Goal: Task Accomplishment & Management: Manage account settings

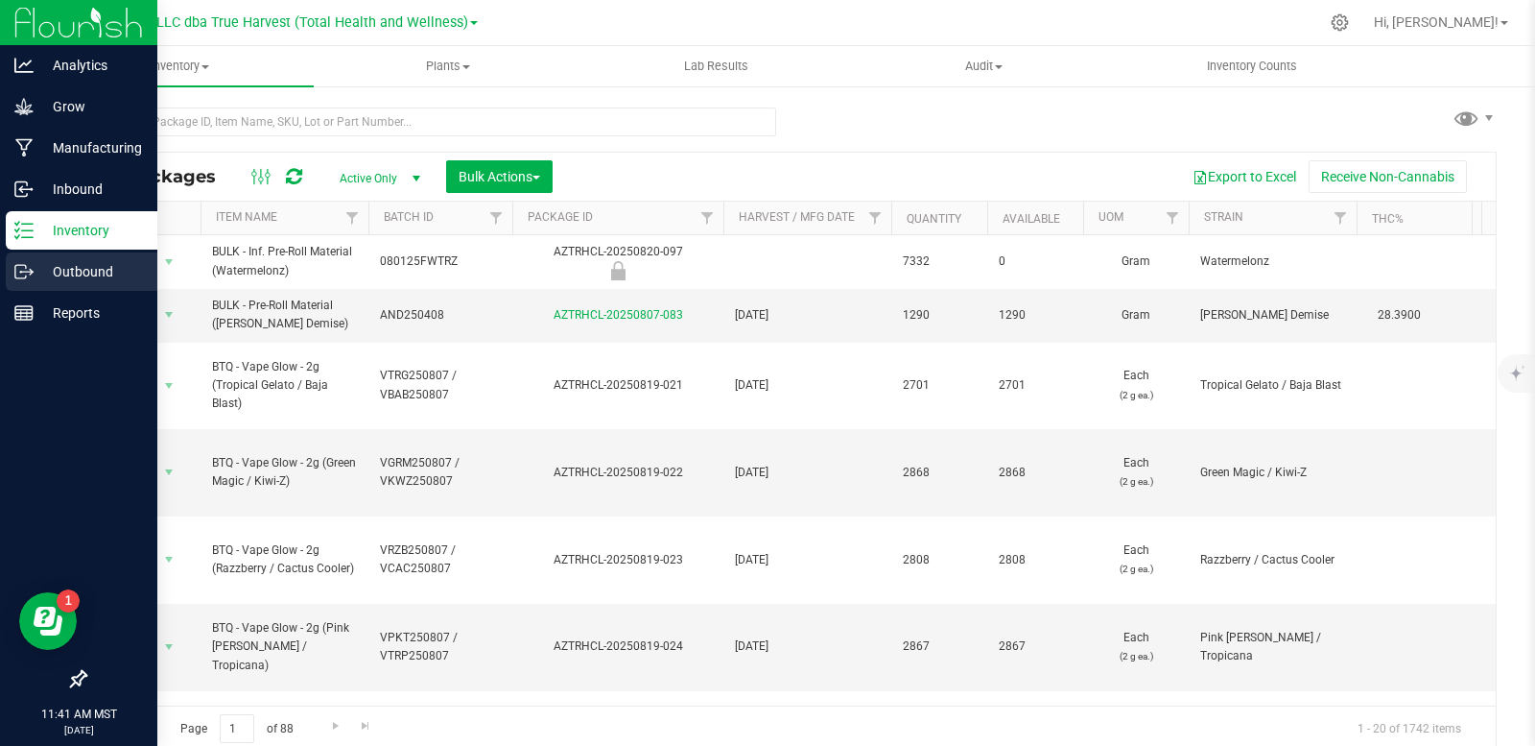
click at [24, 259] on div "Outbound" at bounding box center [82, 271] width 152 height 38
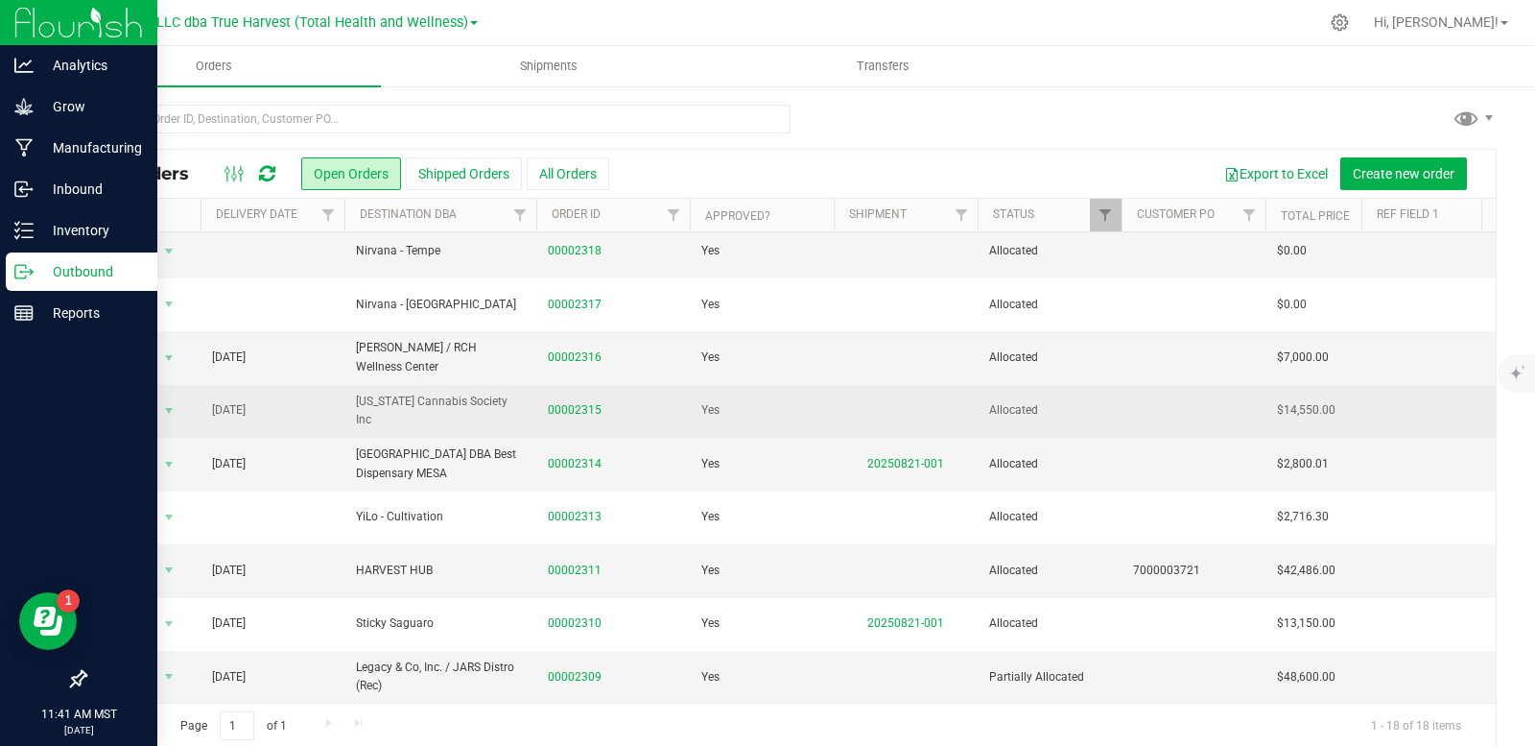
scroll to position [500, 0]
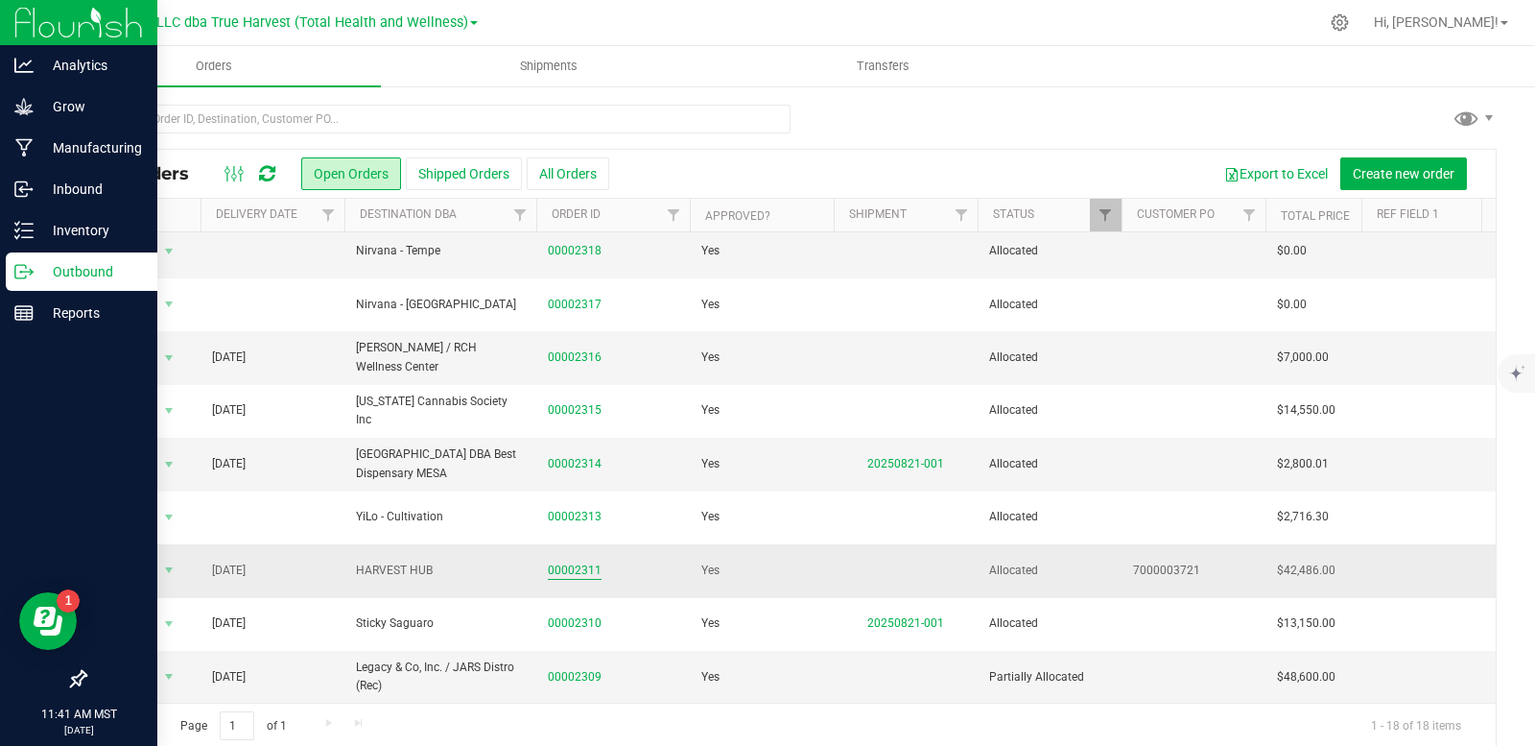
click at [565, 562] on link "00002311" at bounding box center [575, 570] width 54 height 18
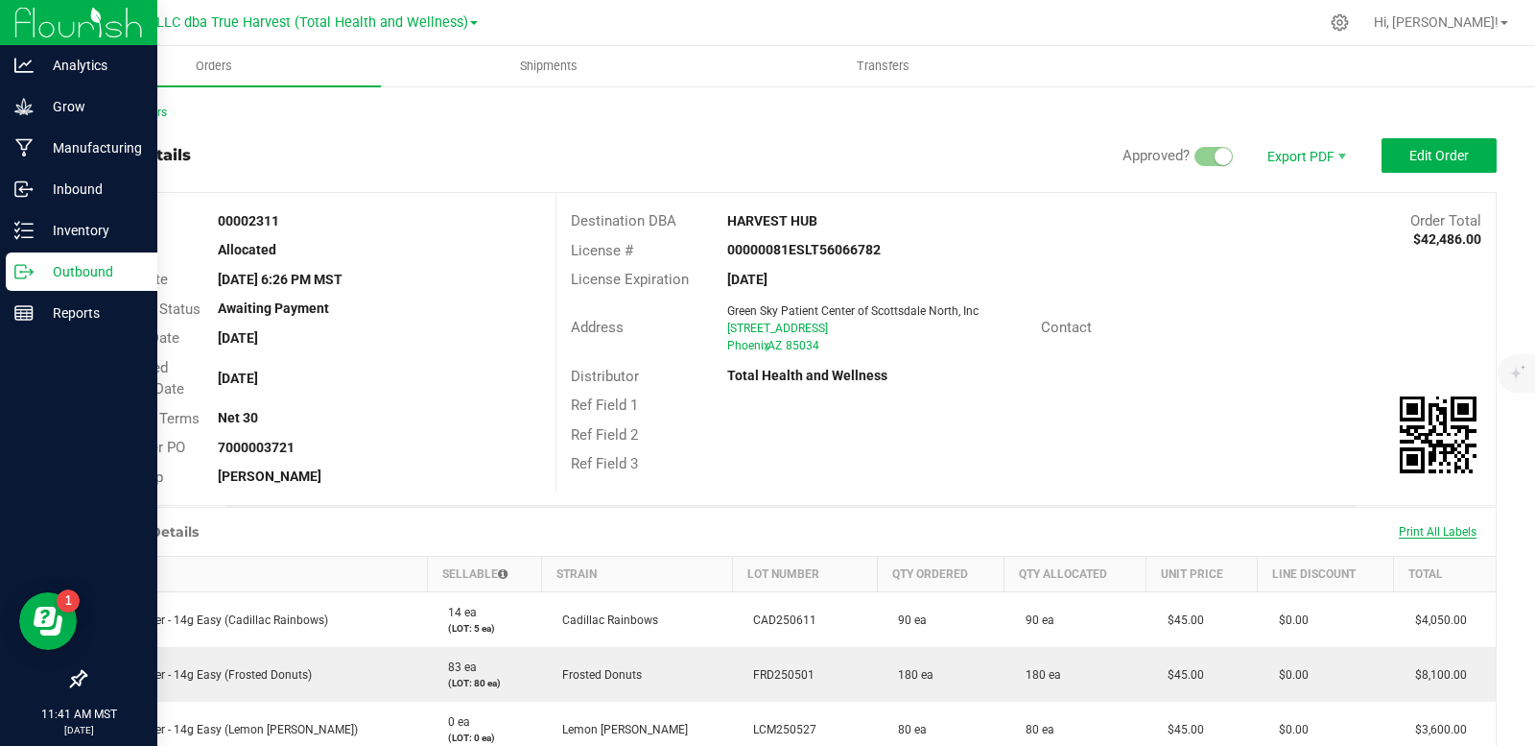
click at [1416, 533] on span "Print All Labels" at bounding box center [1438, 531] width 78 height 13
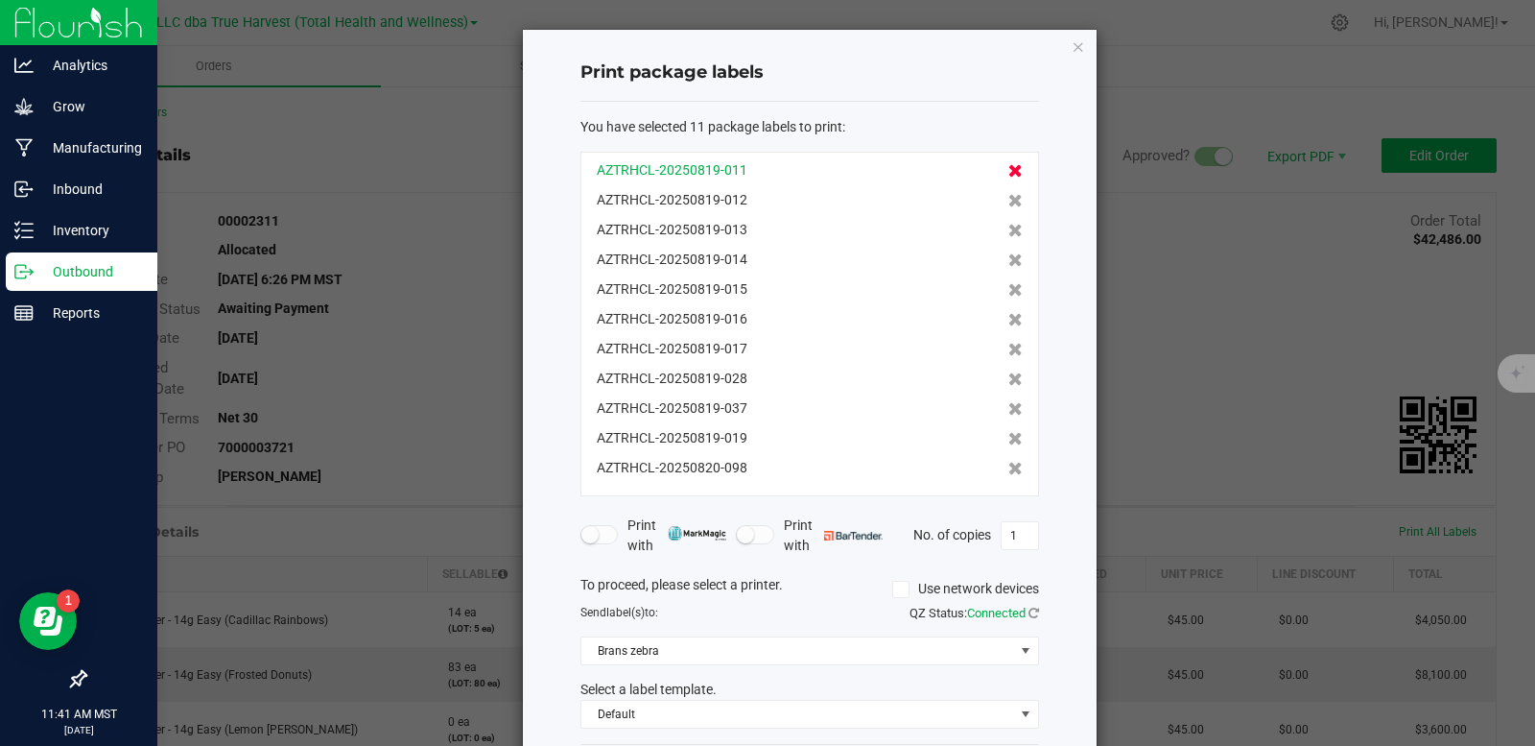
click at [1008, 165] on icon at bounding box center [1015, 170] width 14 height 13
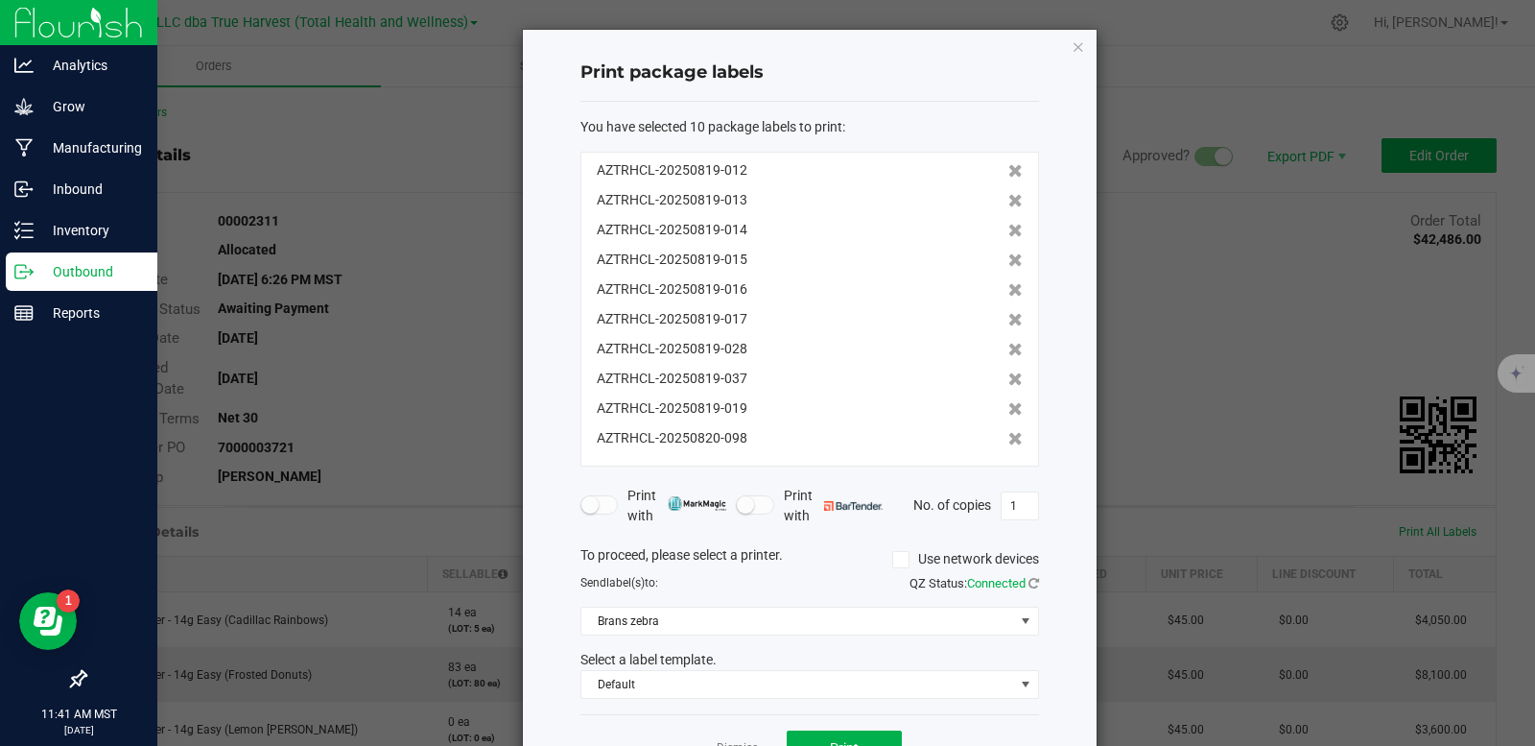
click at [1008, 165] on icon at bounding box center [1015, 170] width 14 height 13
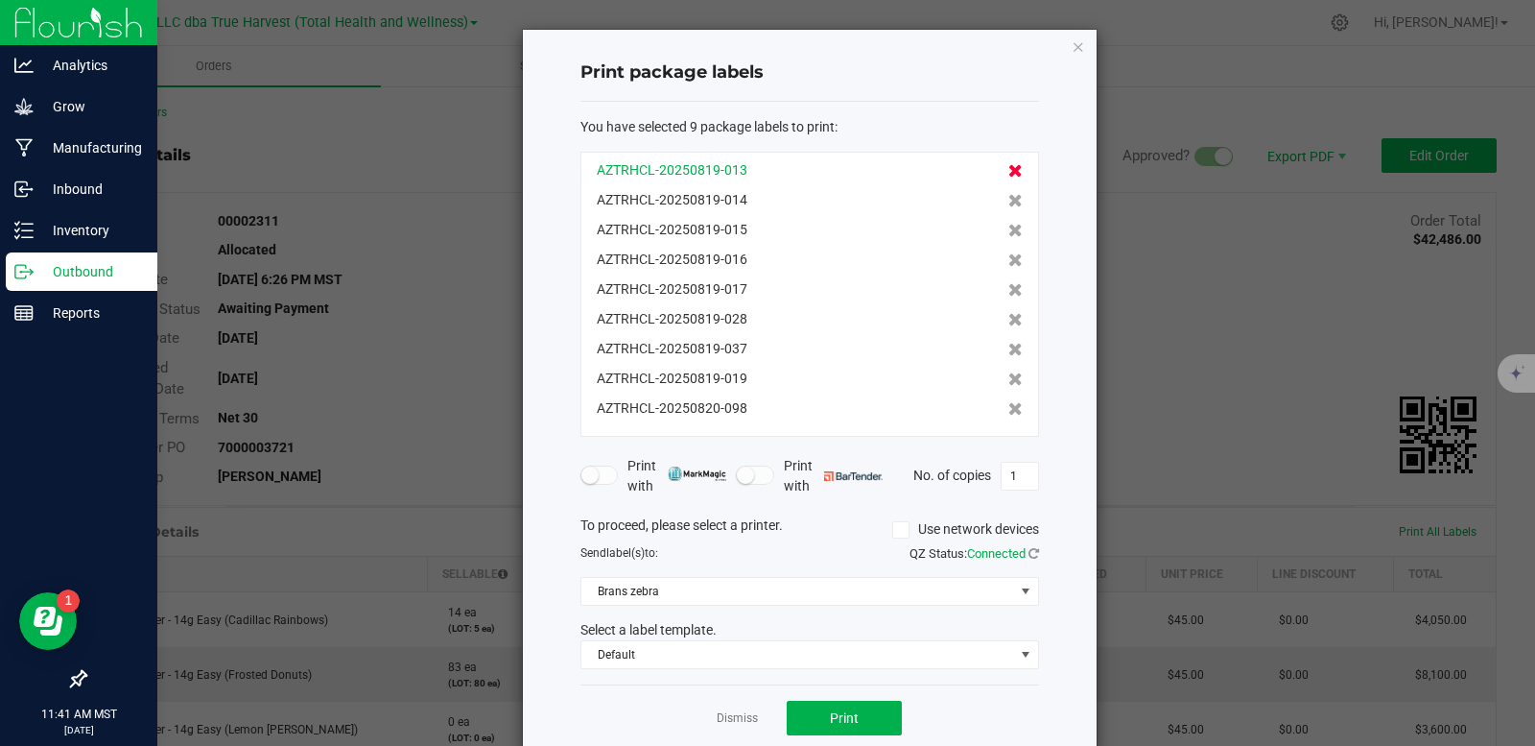
click at [1008, 166] on icon at bounding box center [1015, 170] width 14 height 13
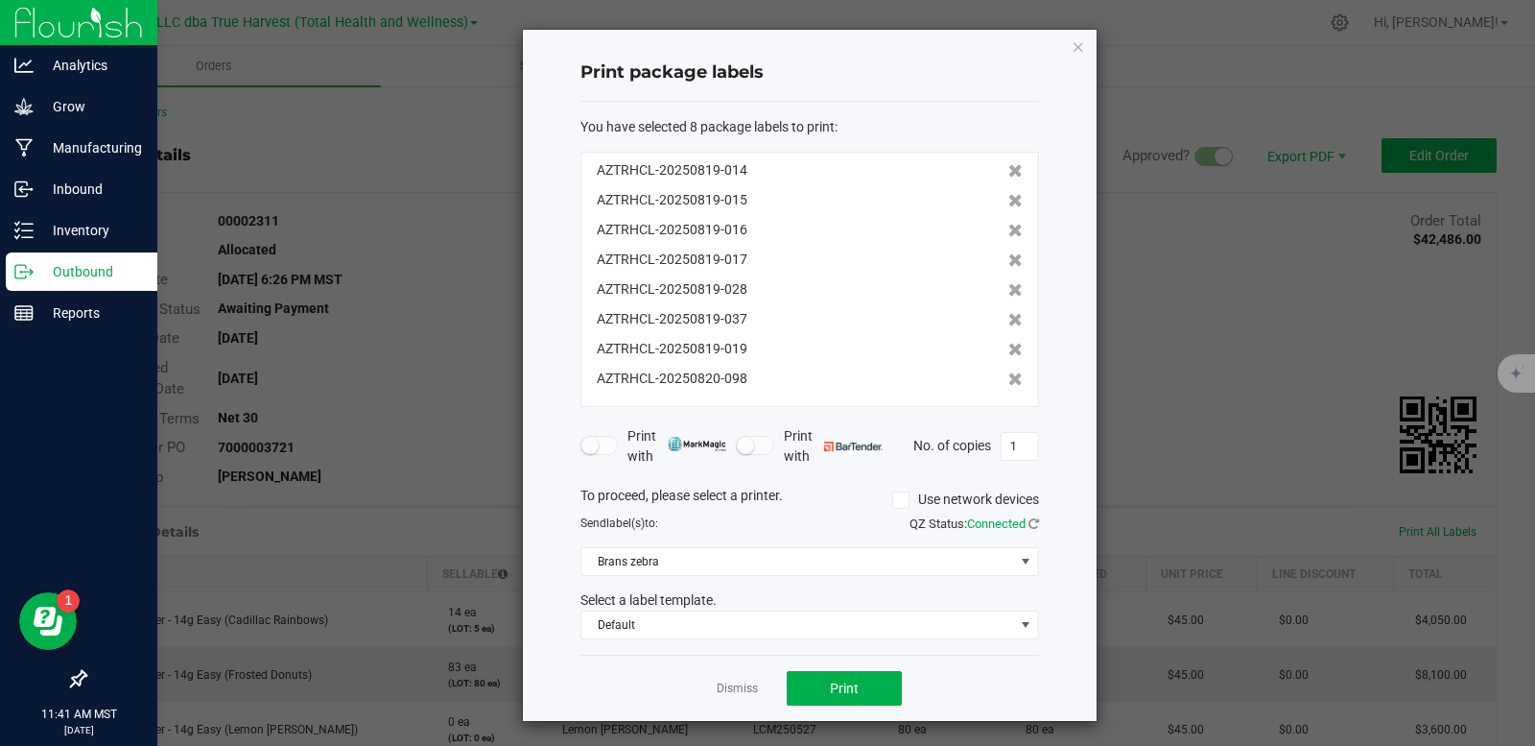
click at [1008, 166] on icon at bounding box center [1015, 170] width 14 height 13
click at [991, 190] on div "AZTRHCL-20250819-015" at bounding box center [810, 200] width 426 height 20
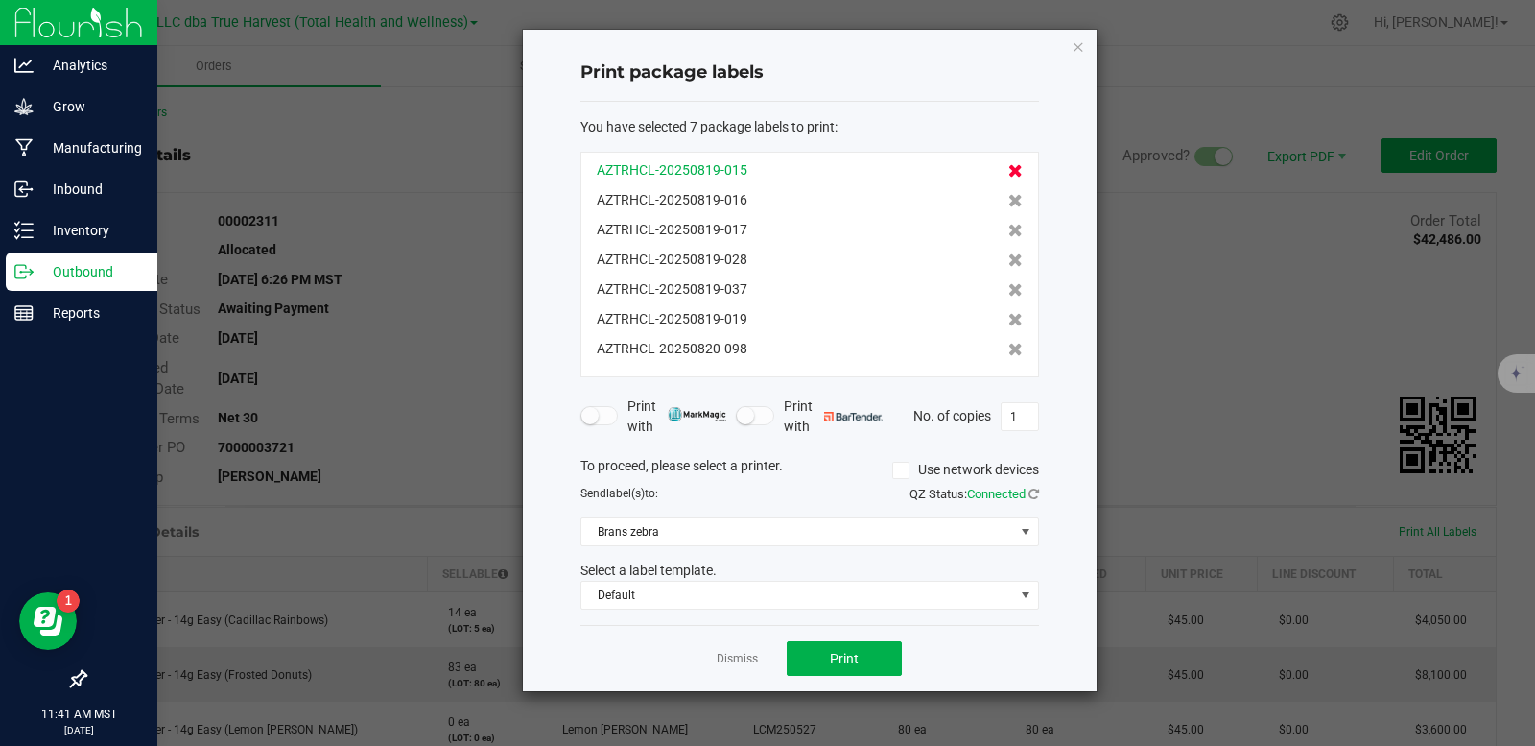
click at [1008, 171] on icon at bounding box center [1015, 170] width 14 height 13
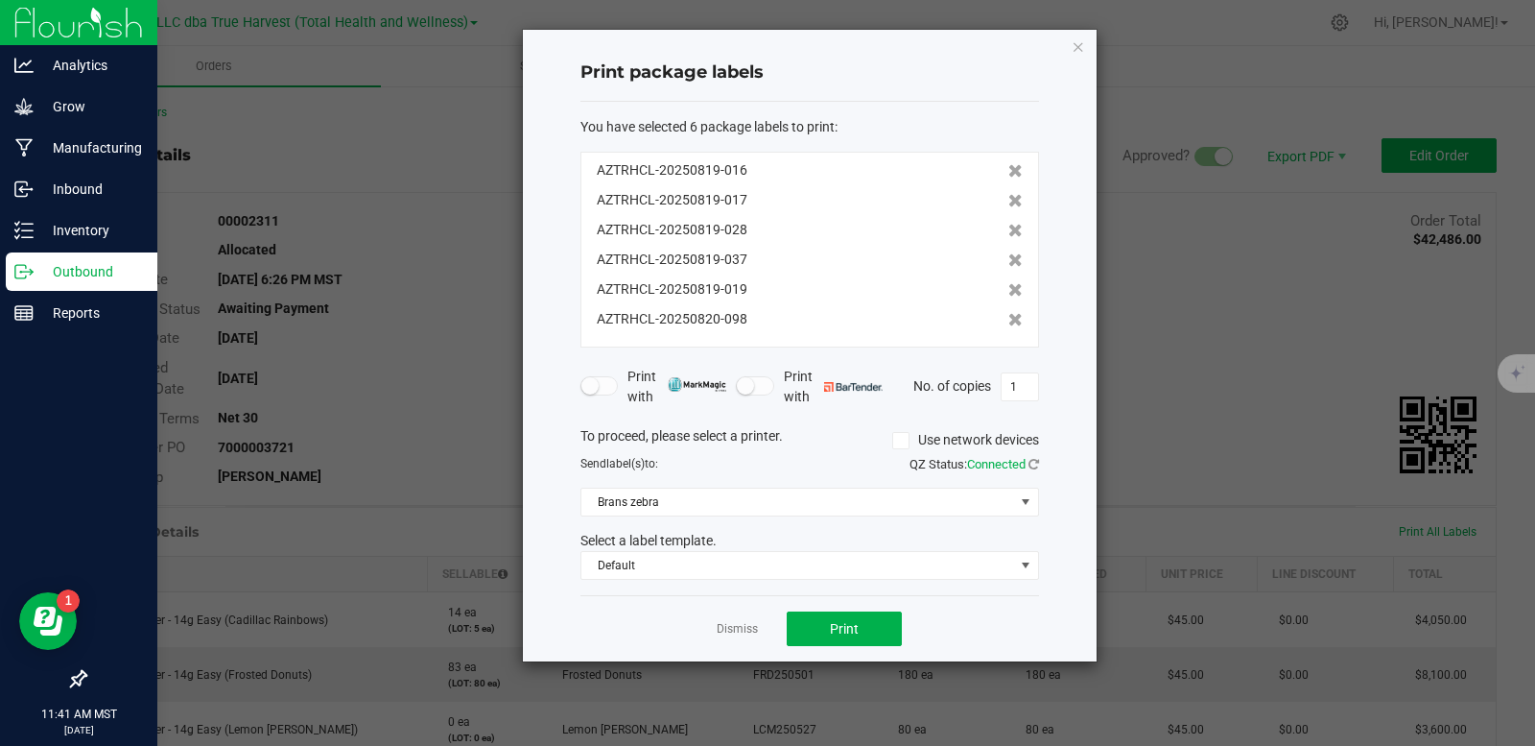
click at [1008, 171] on icon at bounding box center [1015, 170] width 14 height 13
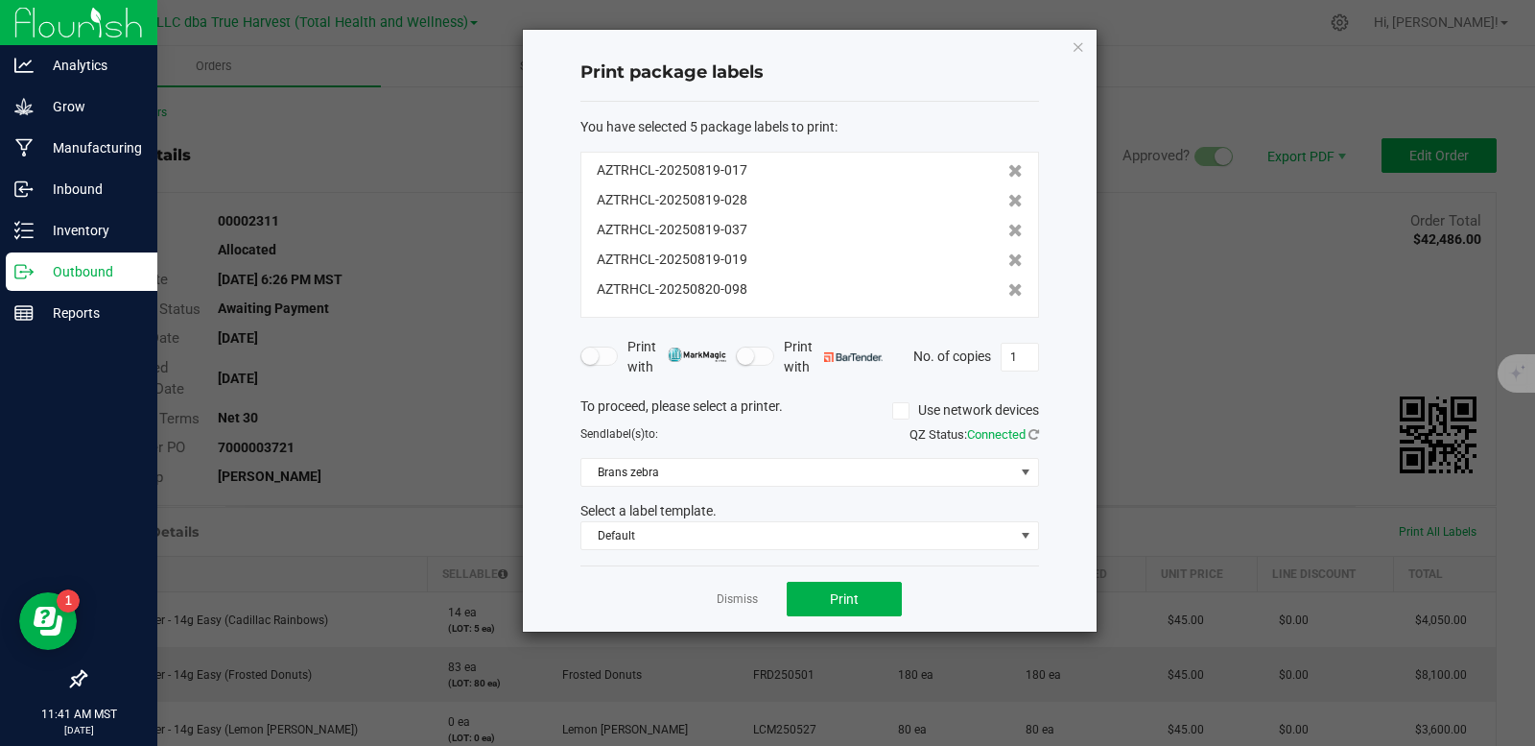
click at [1008, 171] on icon at bounding box center [1015, 170] width 14 height 13
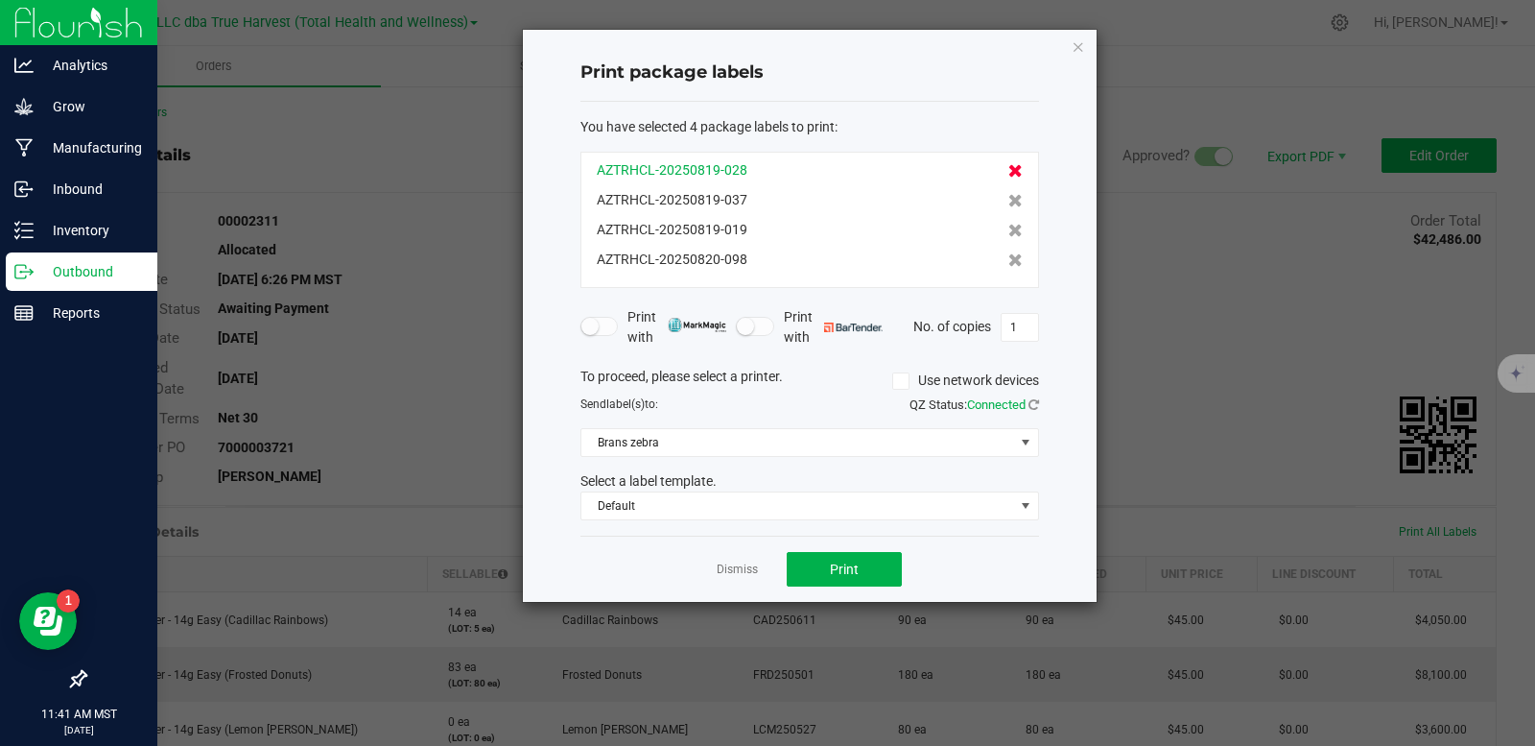
click at [1008, 171] on icon at bounding box center [1015, 170] width 14 height 13
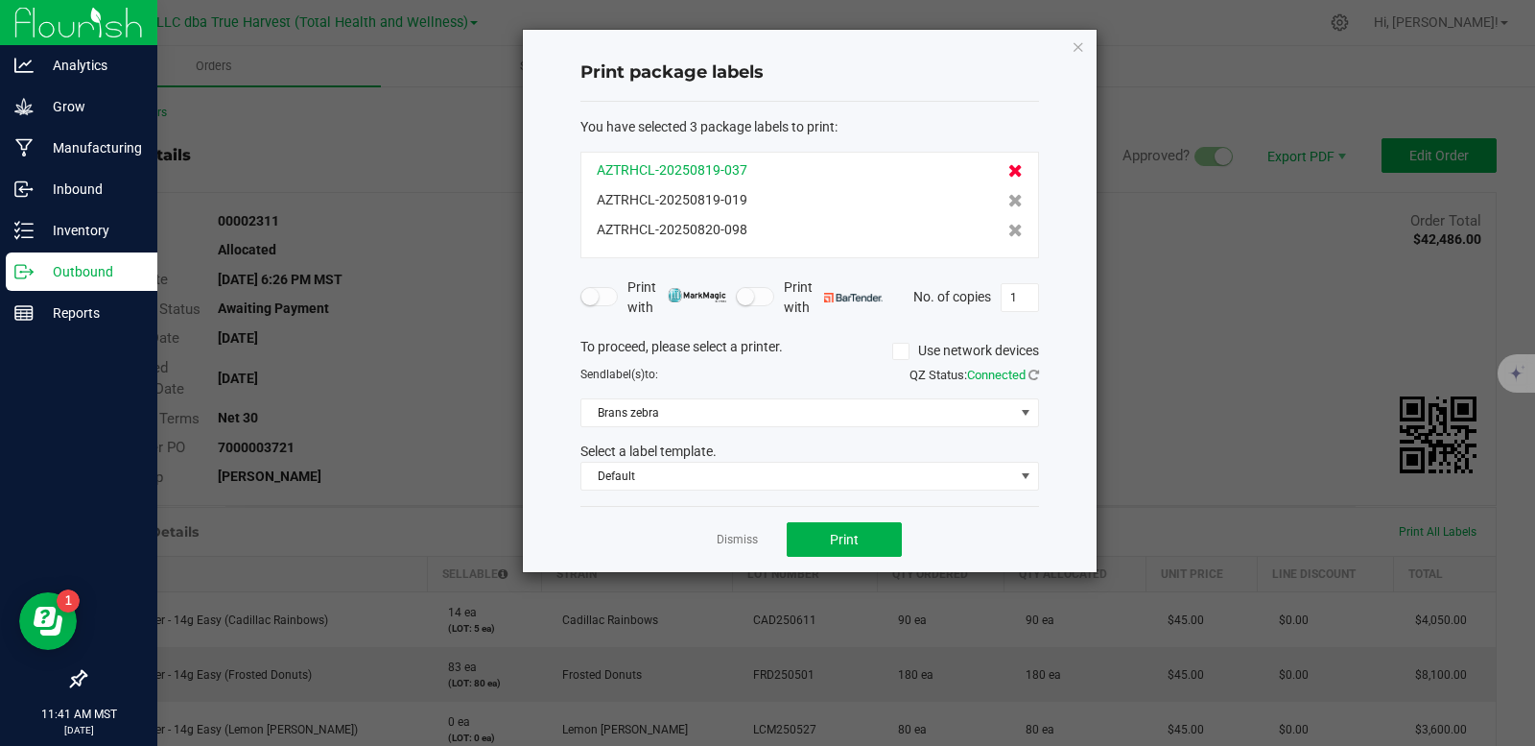
click at [1008, 171] on icon at bounding box center [1015, 170] width 14 height 13
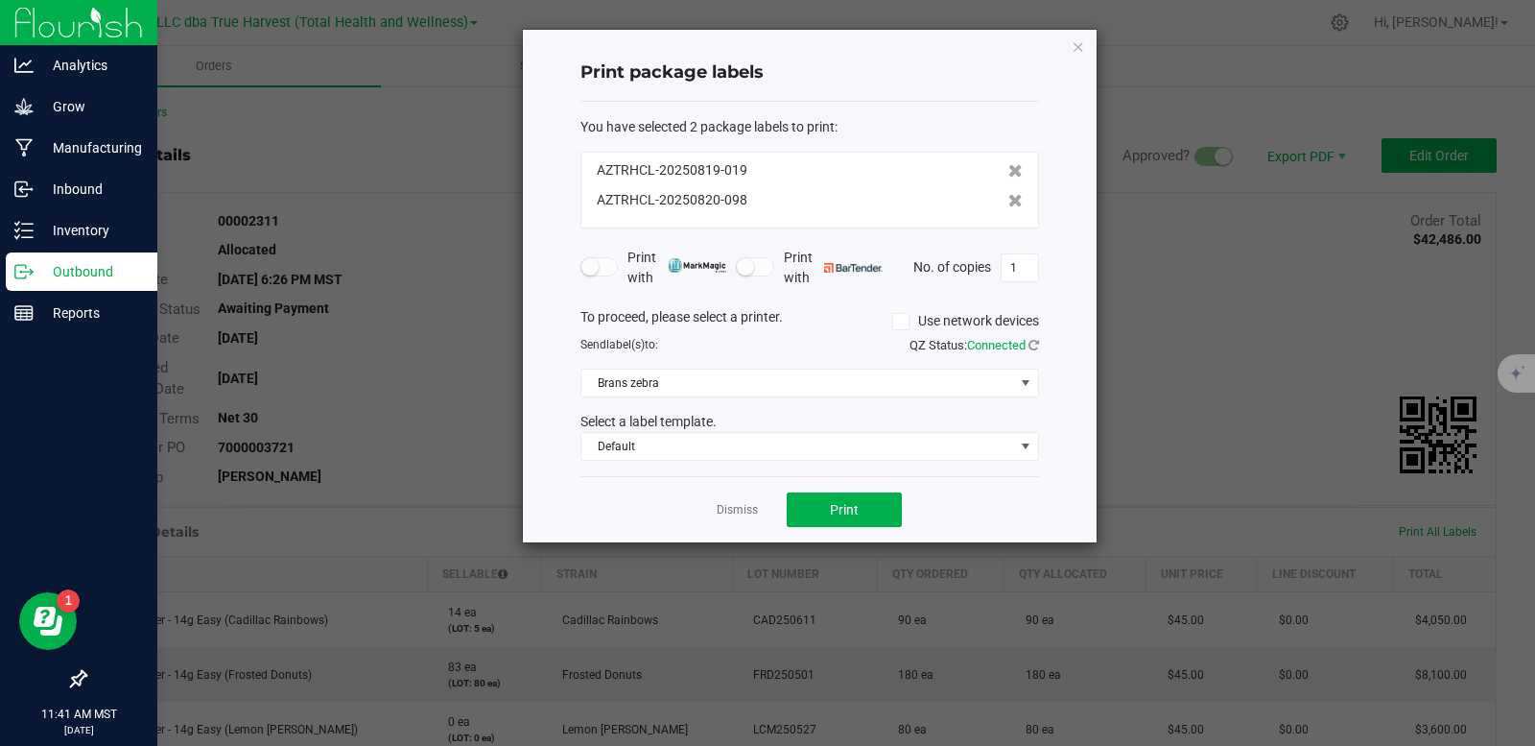
click at [1008, 171] on icon at bounding box center [1015, 170] width 14 height 13
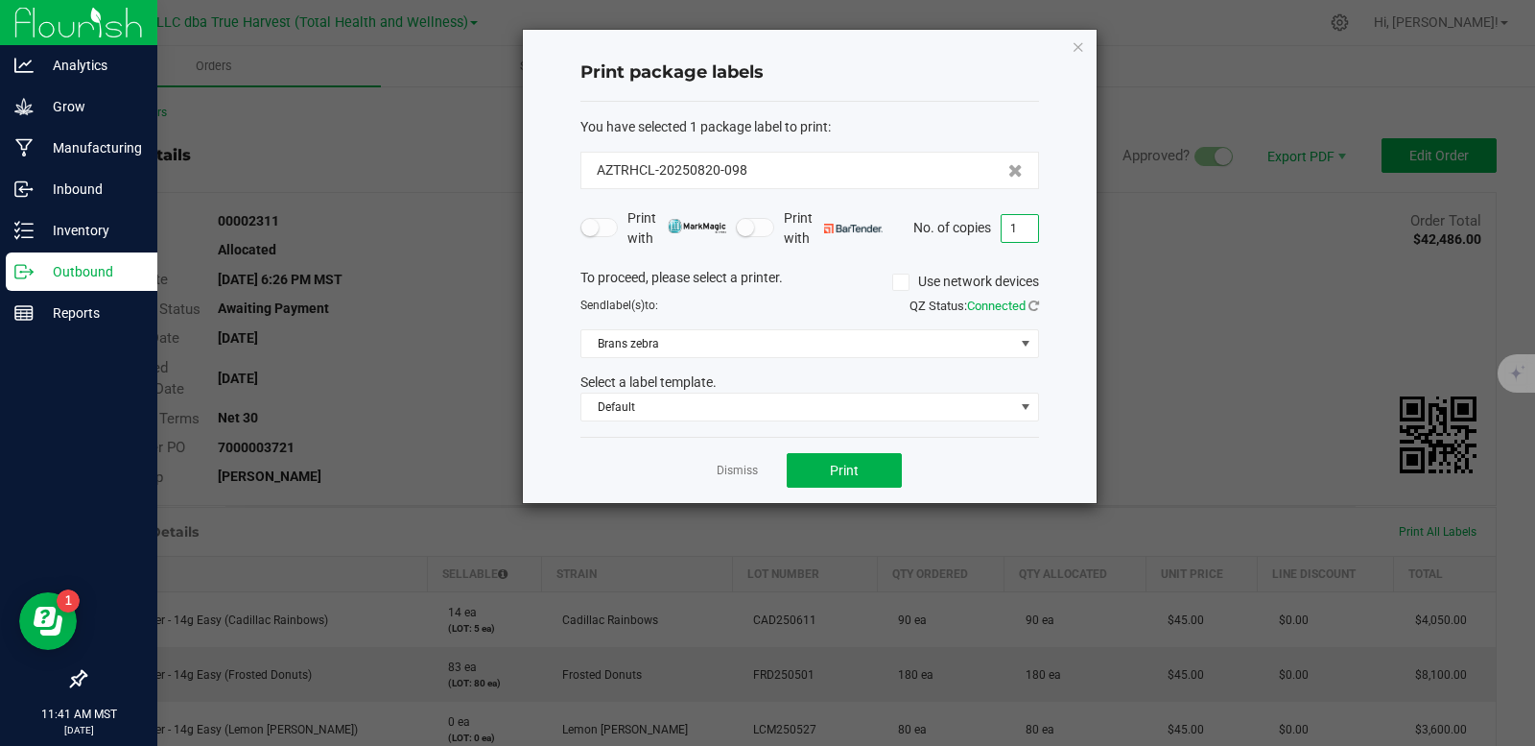
click at [1024, 233] on input "1" at bounding box center [1020, 228] width 36 height 27
type input "5"
click at [865, 466] on button "Print" at bounding box center [844, 470] width 115 height 35
click at [745, 473] on link "Dismiss" at bounding box center [737, 470] width 41 height 16
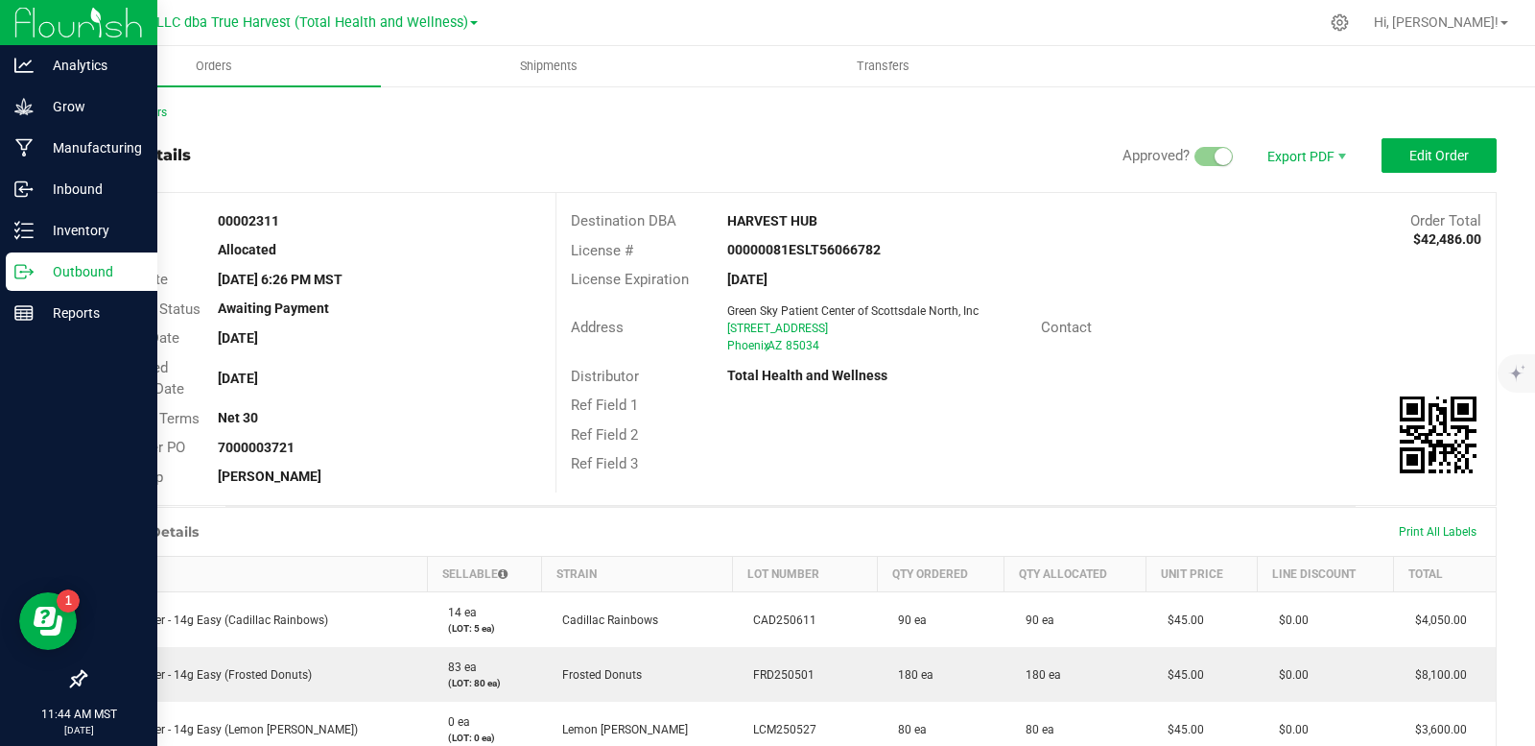
click at [37, 272] on p "Outbound" at bounding box center [91, 271] width 115 height 23
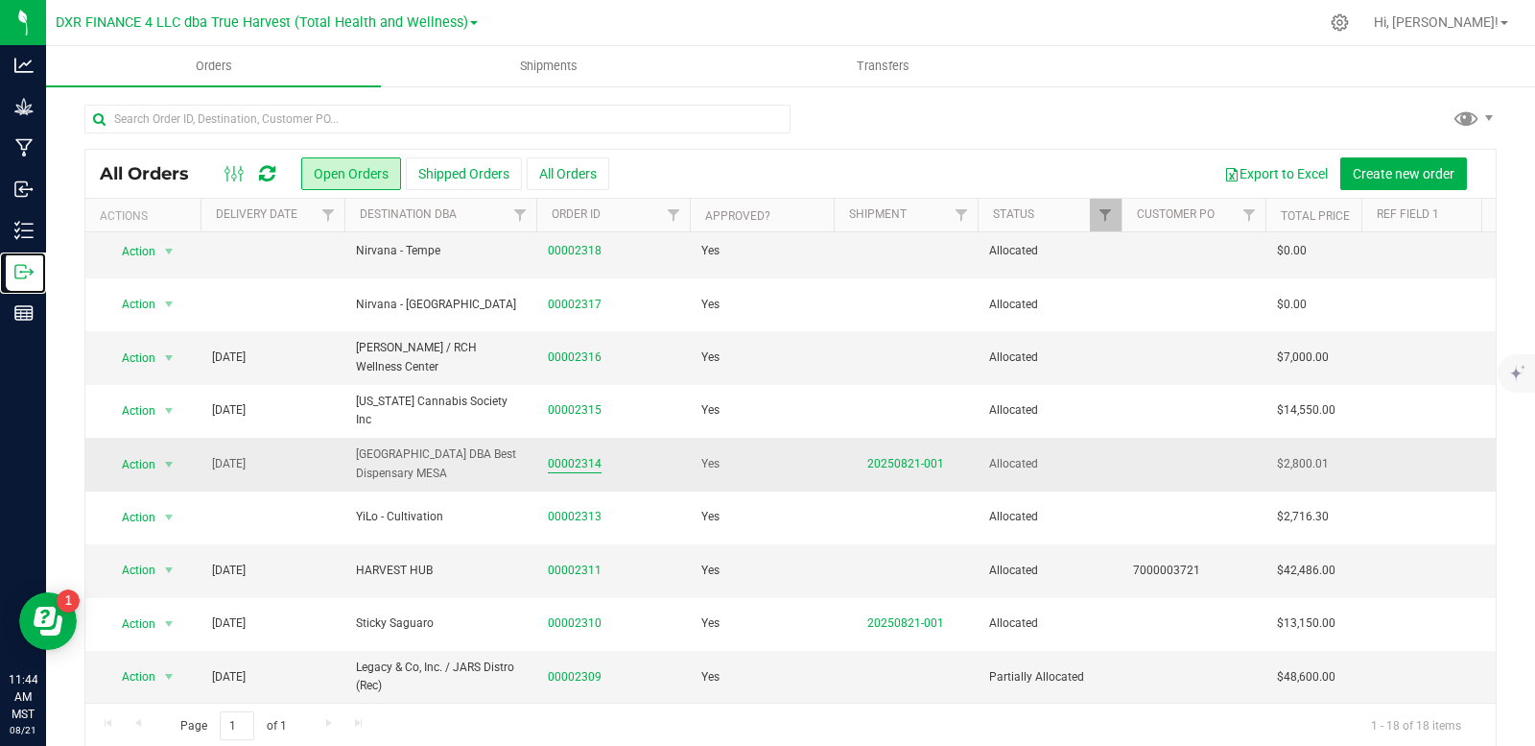
scroll to position [500, 0]
click at [572, 668] on link "00002309" at bounding box center [575, 677] width 54 height 18
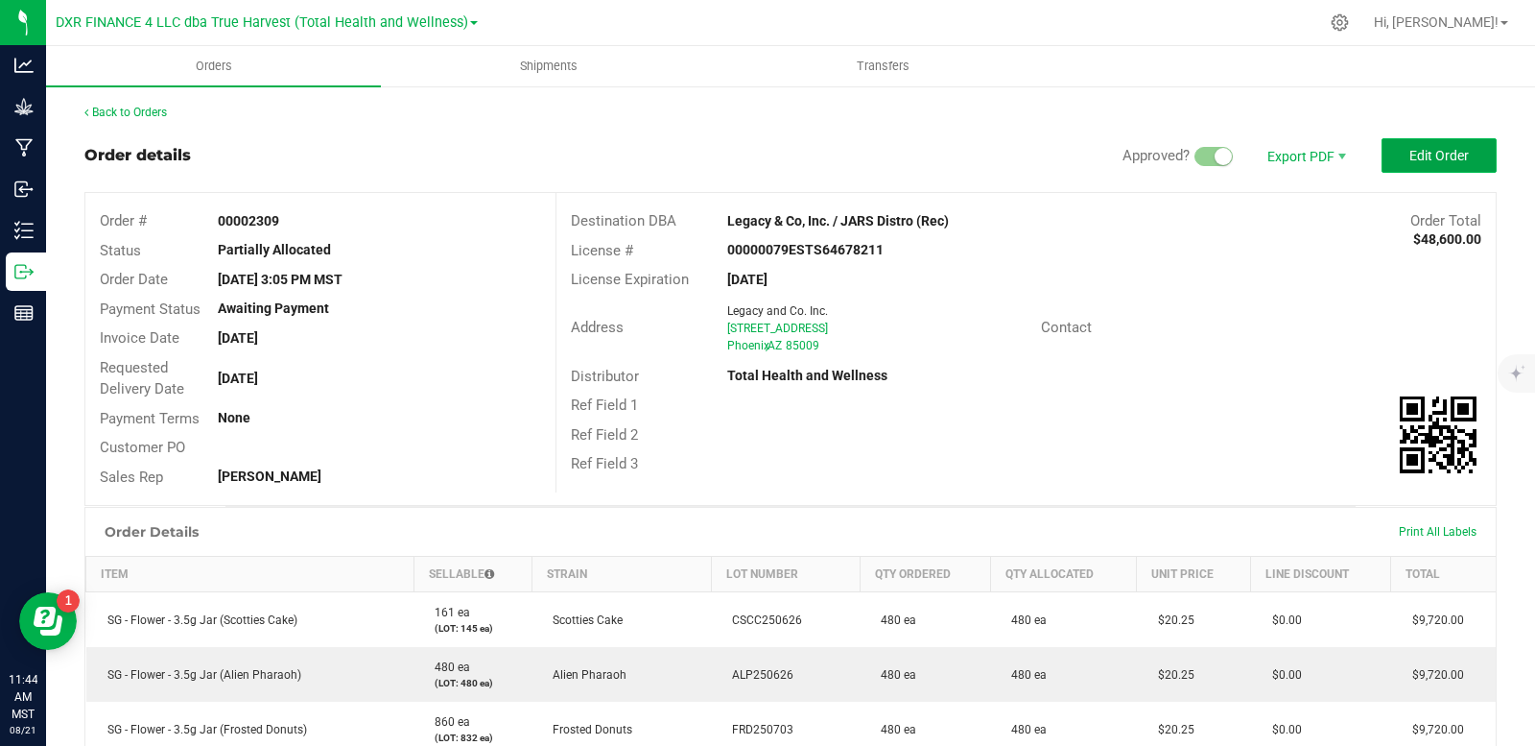
click at [1432, 165] on button "Edit Order" at bounding box center [1439, 155] width 115 height 35
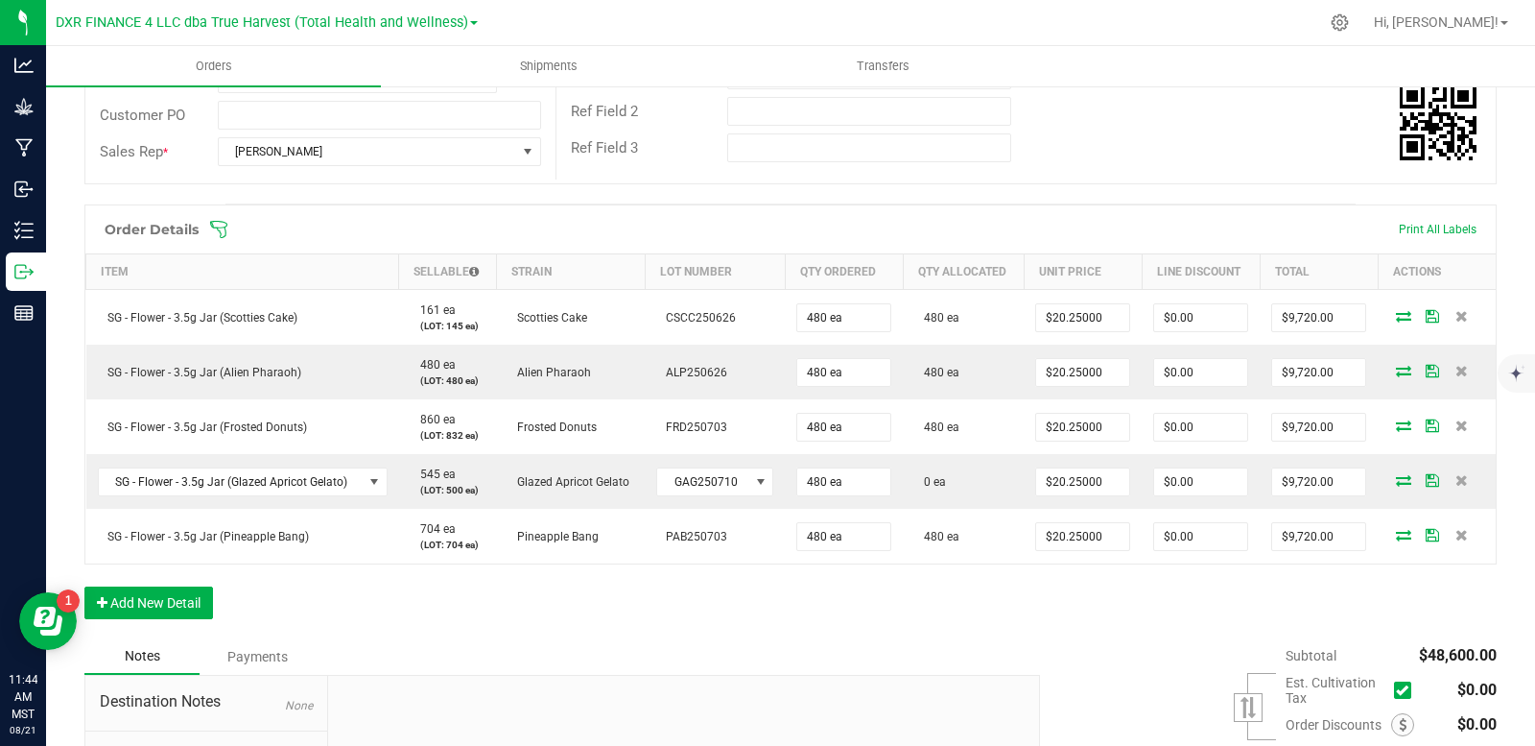
scroll to position [384, 0]
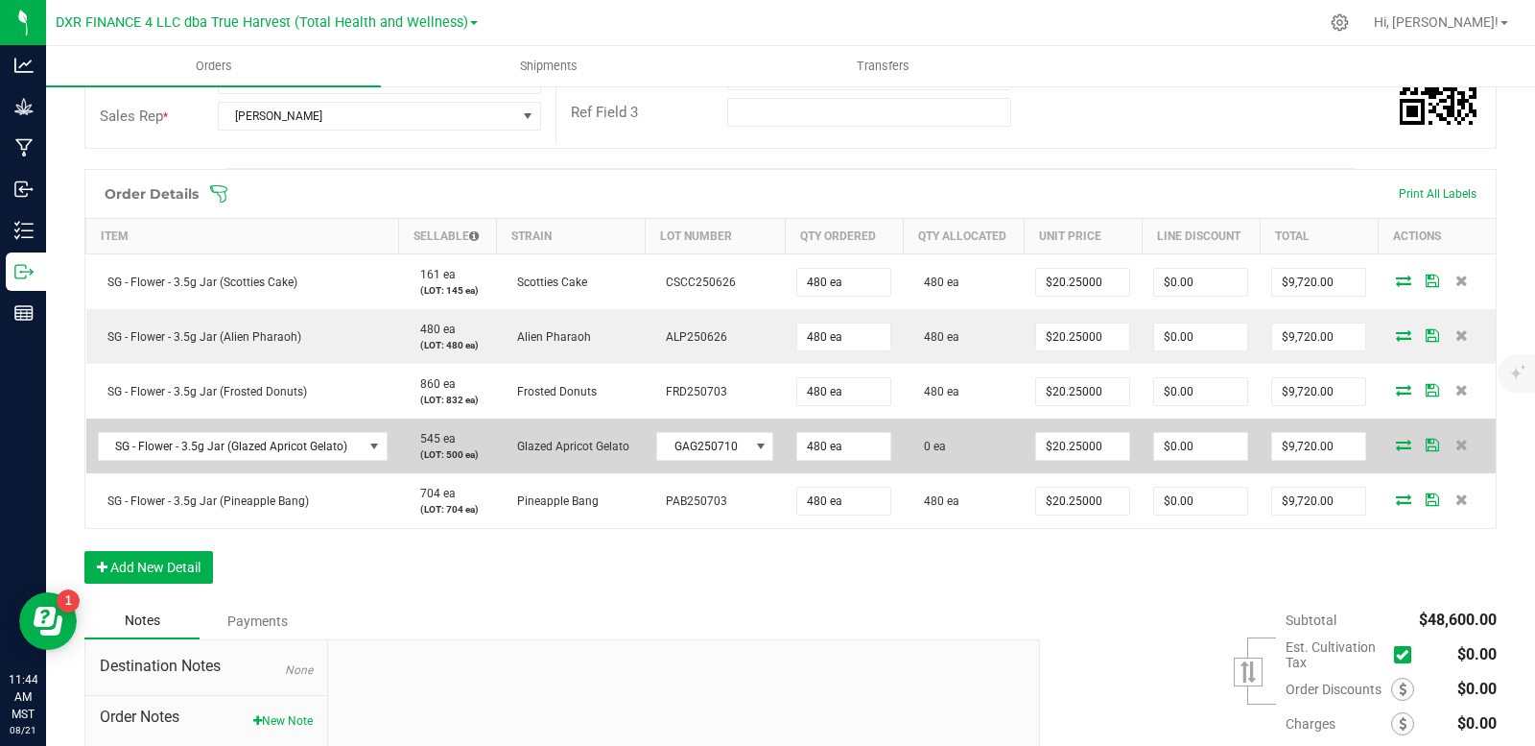
click at [1396, 443] on icon at bounding box center [1403, 444] width 15 height 12
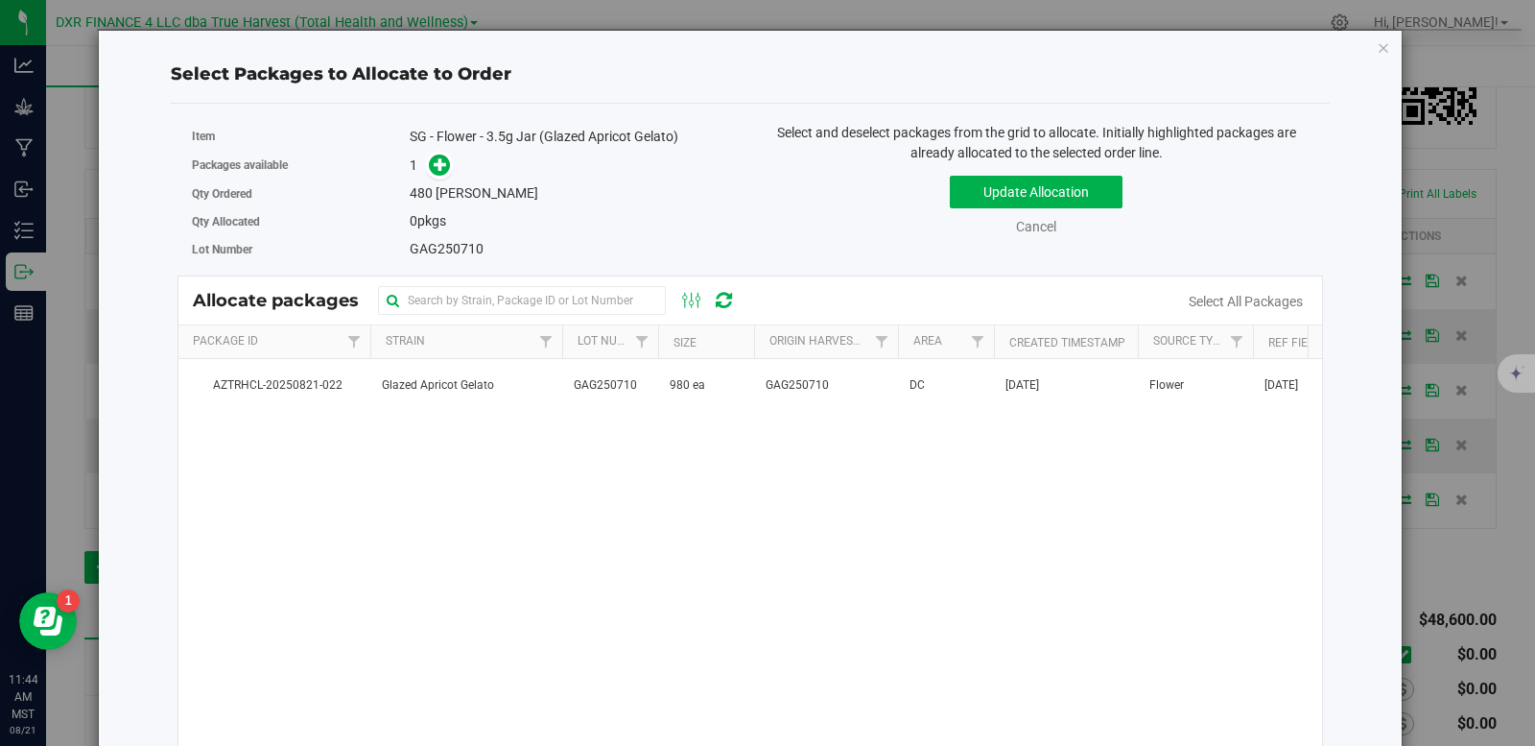
drag, startPoint x: 450, startPoint y: 387, endPoint x: 440, endPoint y: 316, distance: 71.6
click at [446, 387] on span "Glazed Apricot Gelato" at bounding box center [438, 385] width 112 height 18
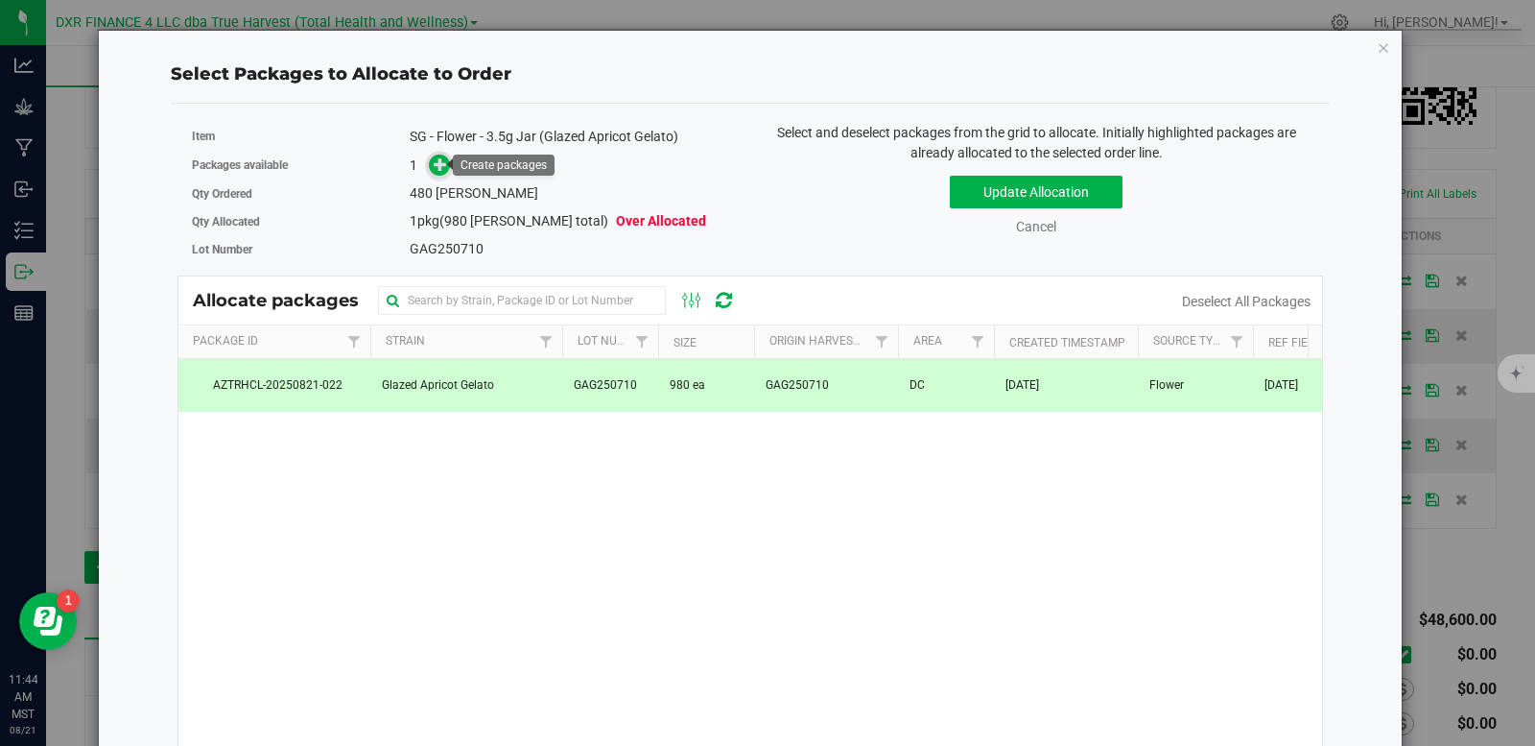
click at [437, 174] on span at bounding box center [439, 165] width 22 height 22
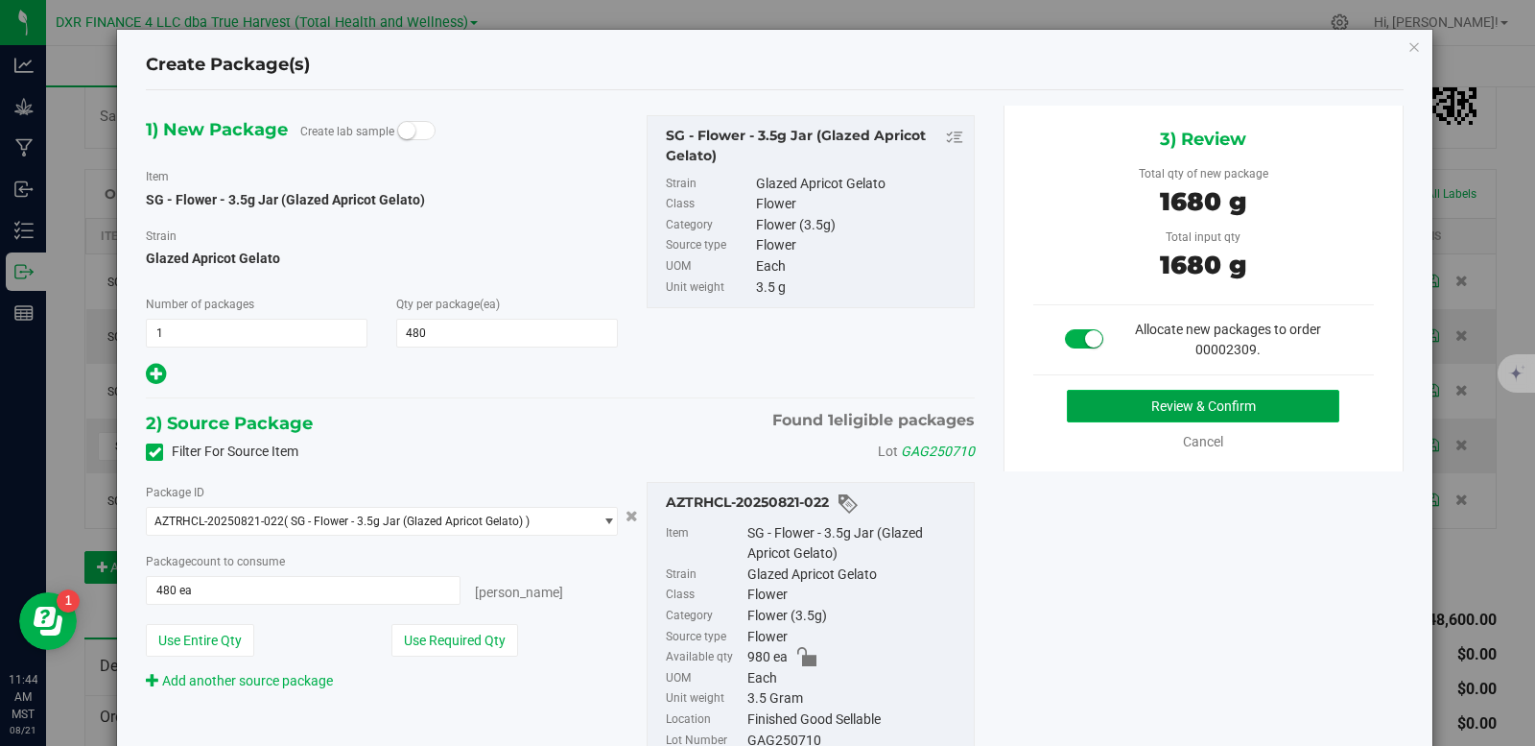
click at [1102, 405] on button "Review & Confirm" at bounding box center [1203, 406] width 272 height 33
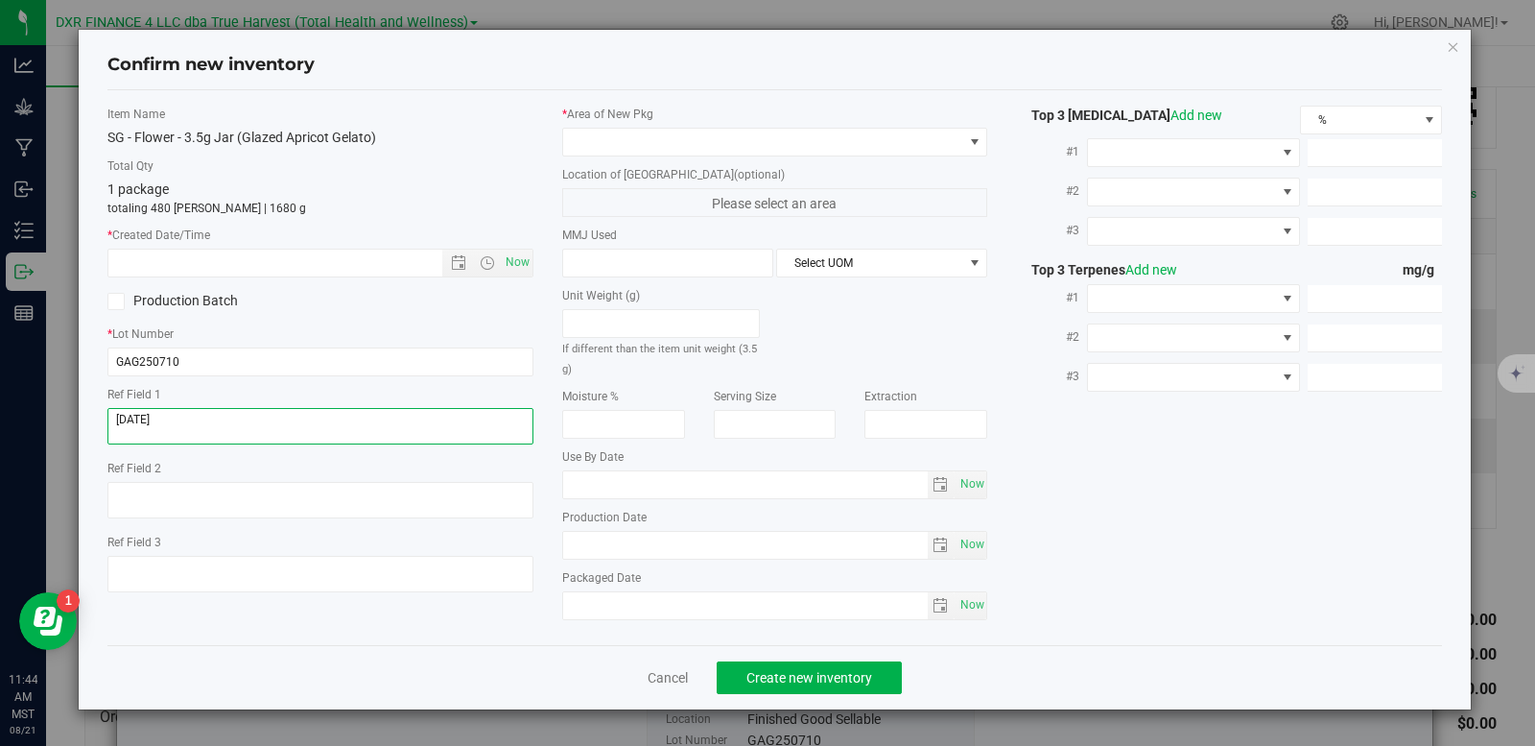
click at [186, 421] on textarea at bounding box center [320, 426] width 426 height 36
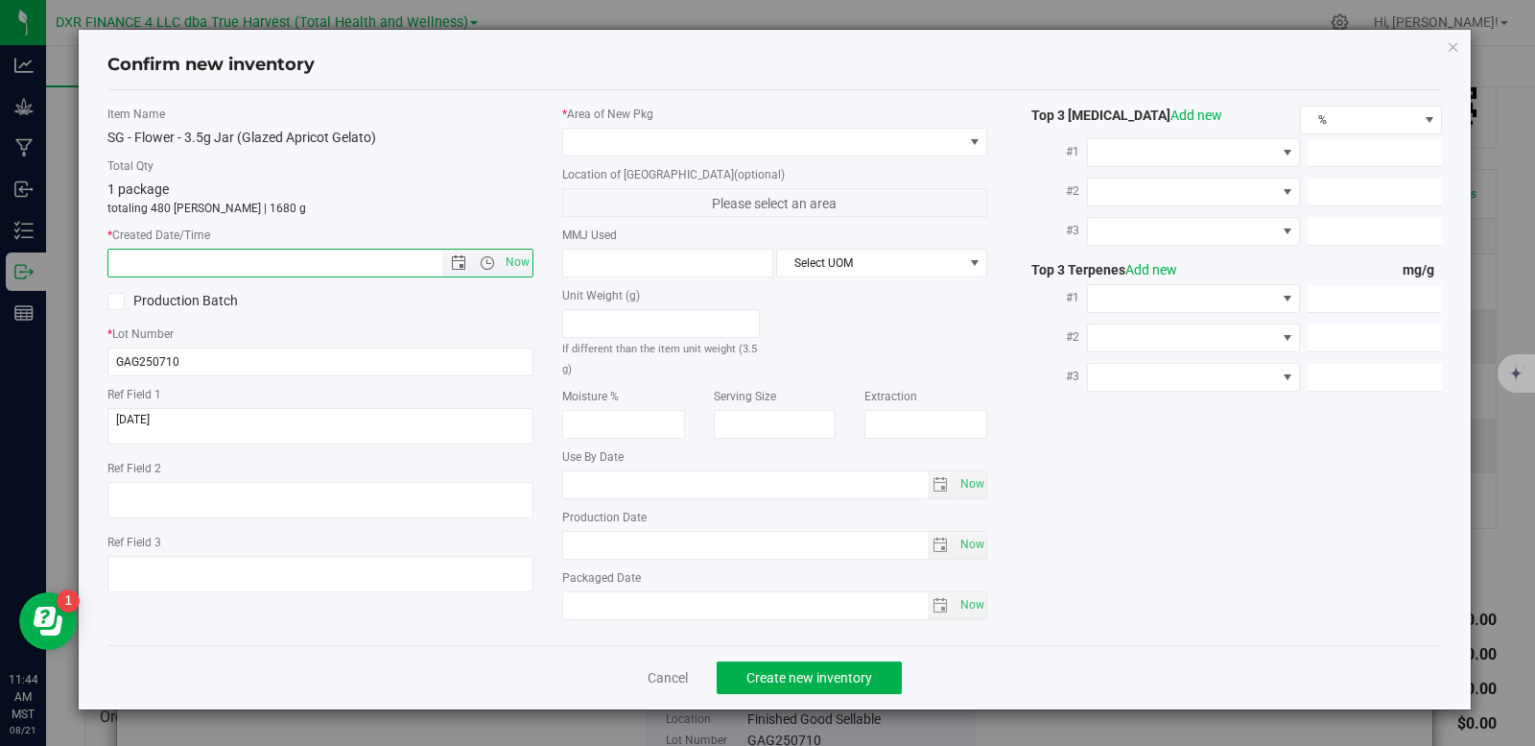
click at [190, 261] on input "text" at bounding box center [291, 262] width 367 height 27
paste input "[DATE]"
type input "[DATE] 11:44 AM"
click at [723, 139] on span at bounding box center [763, 142] width 400 height 27
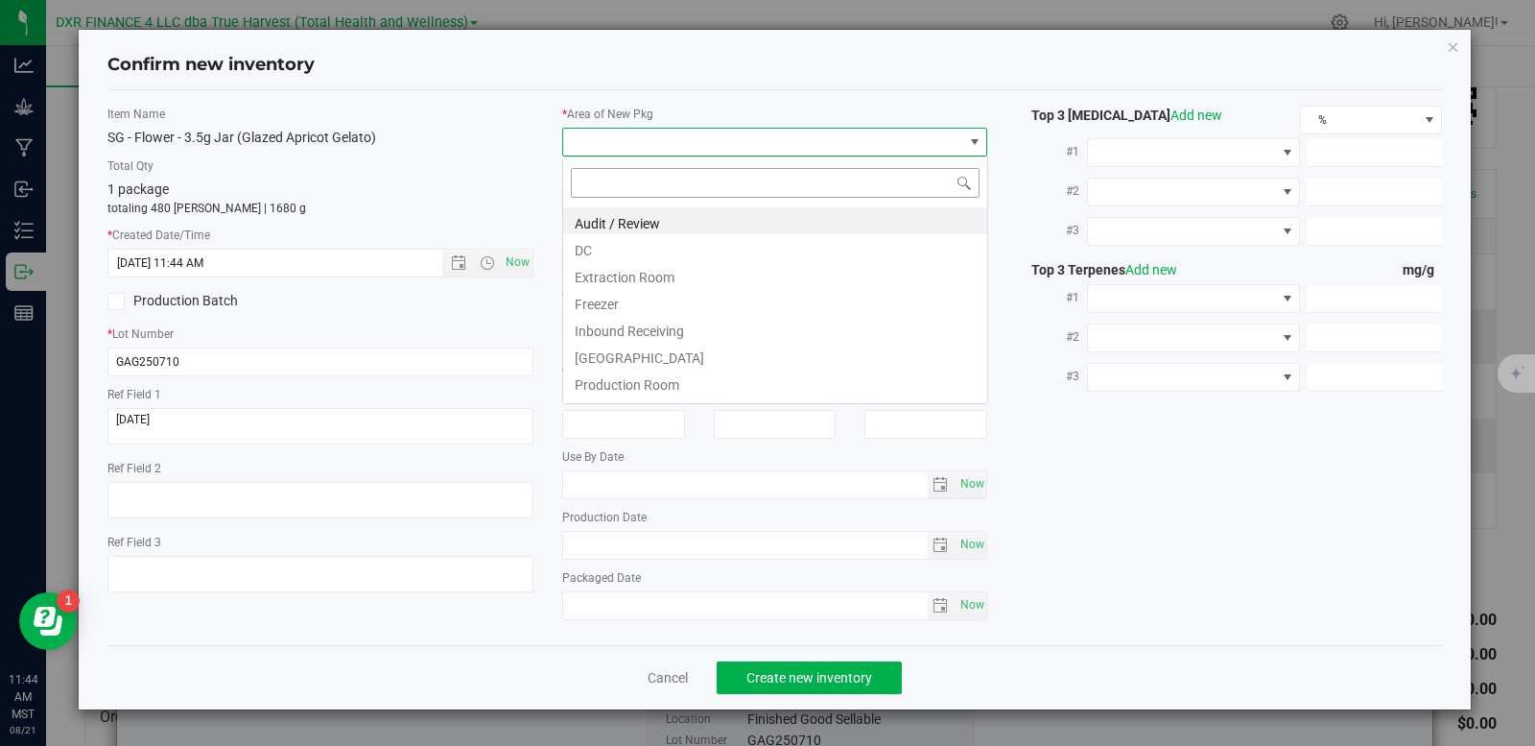
scroll to position [29, 426]
click at [647, 253] on li "DC" at bounding box center [775, 247] width 424 height 27
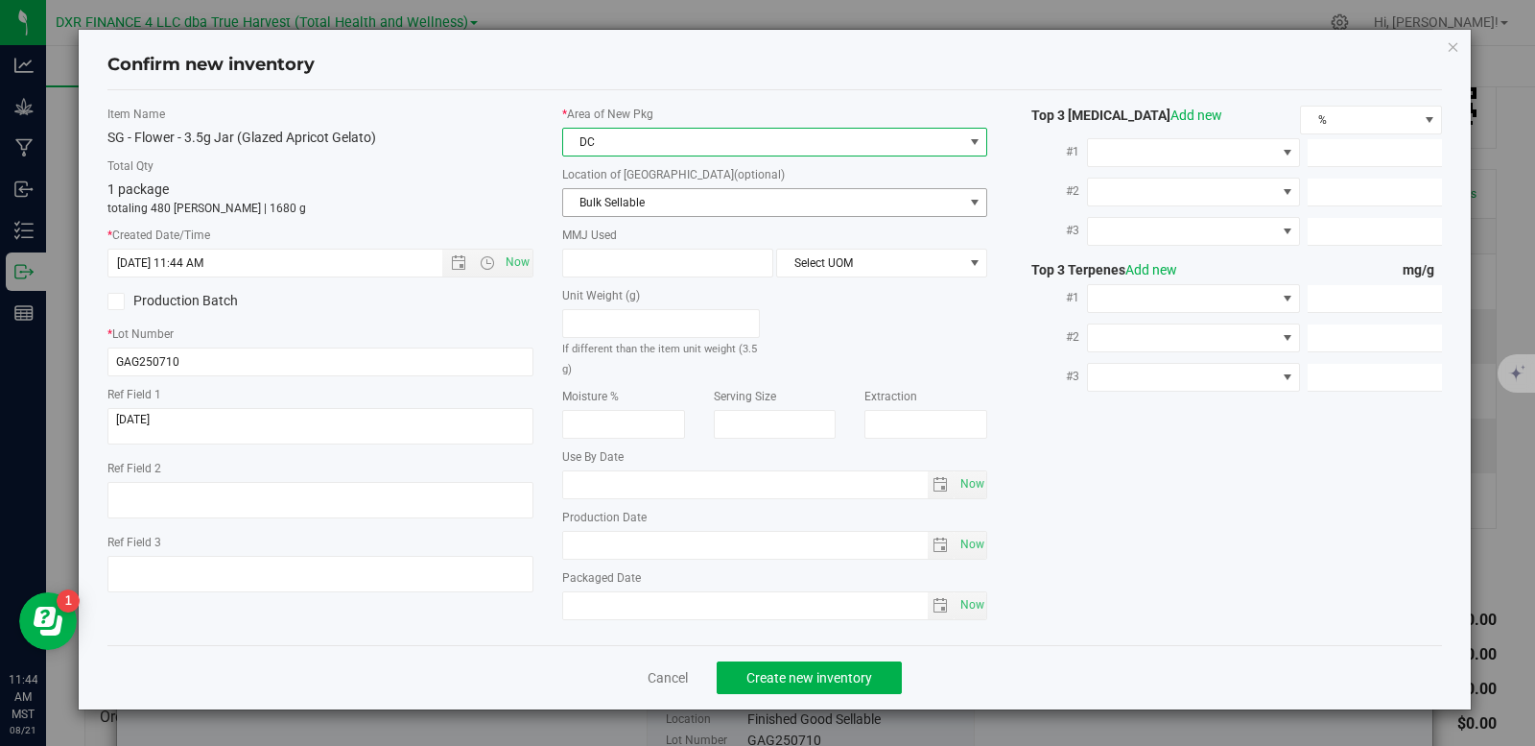
click at [692, 207] on span "Bulk Sellable" at bounding box center [763, 202] width 400 height 27
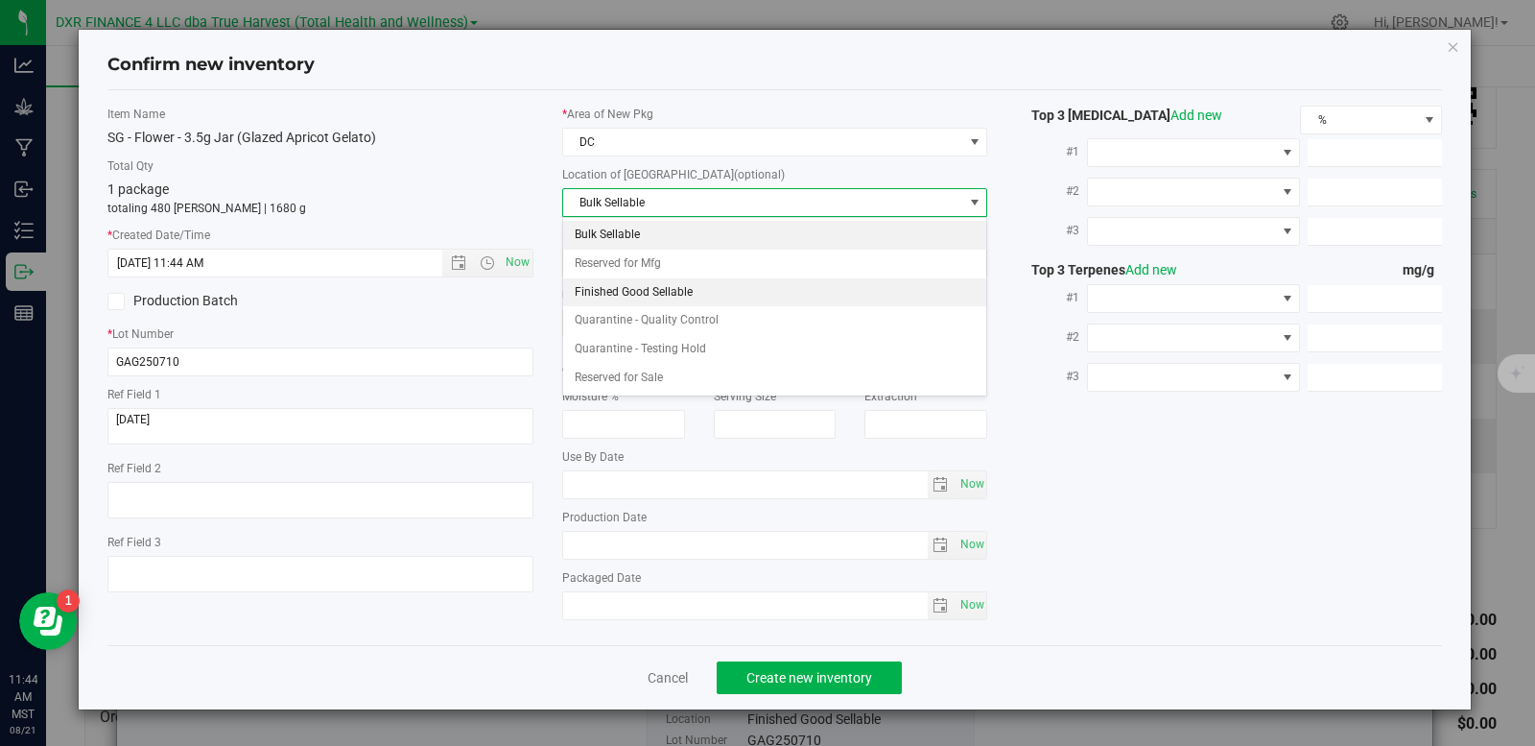
click at [682, 300] on li "Finished Good Sellable" at bounding box center [775, 292] width 424 height 29
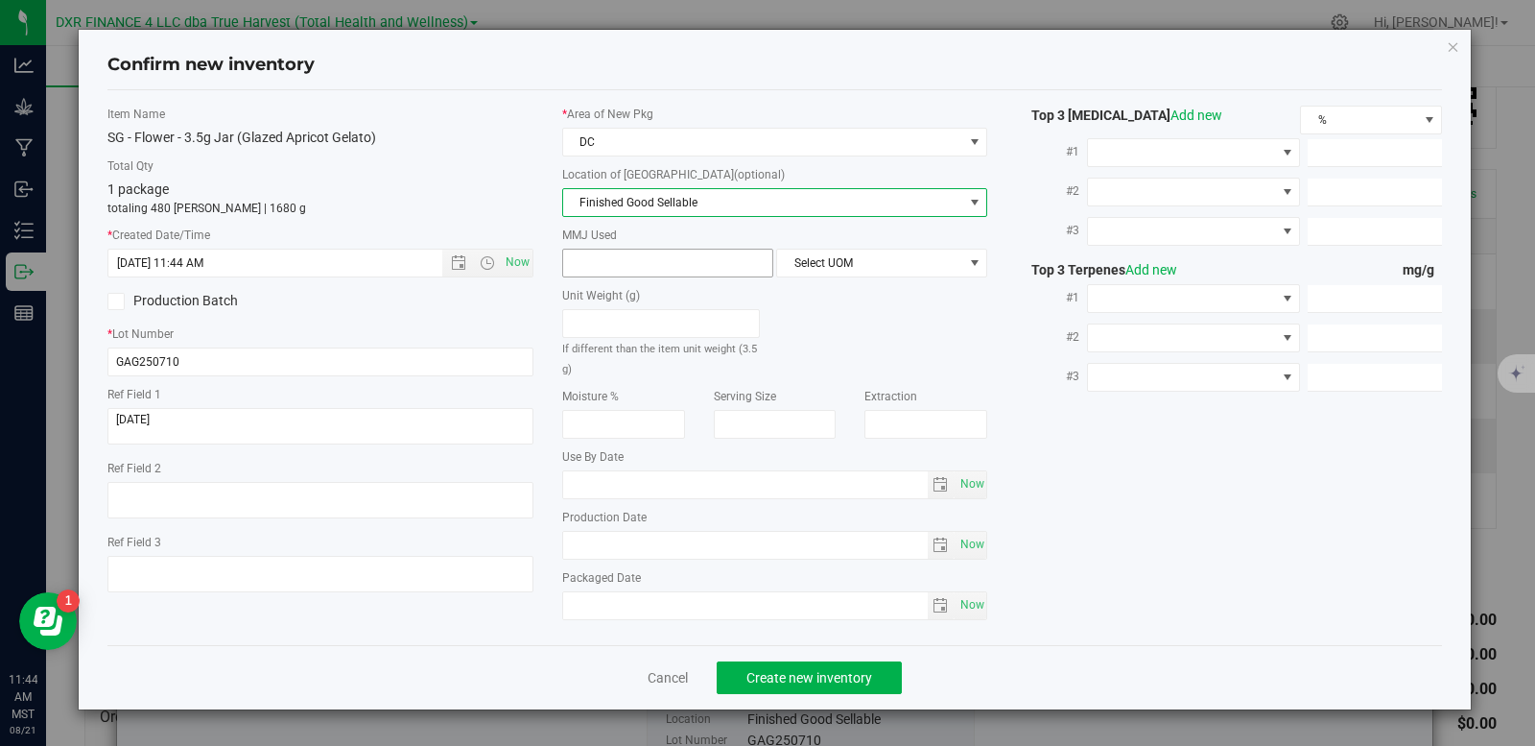
click at [676, 269] on span at bounding box center [667, 263] width 211 height 29
type input "3.5"
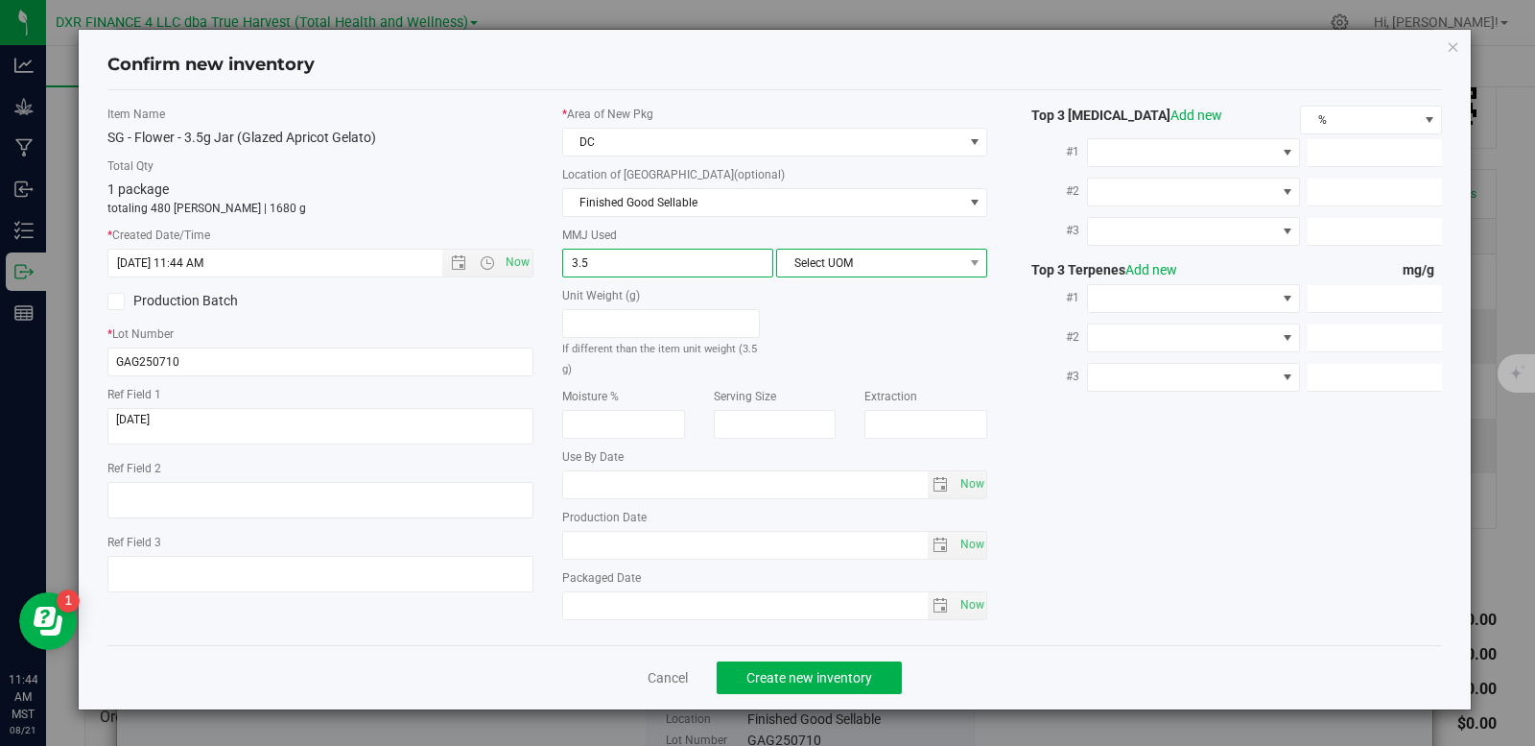
type input "3.5000"
click at [913, 269] on span "Select UOM" at bounding box center [869, 262] width 185 height 27
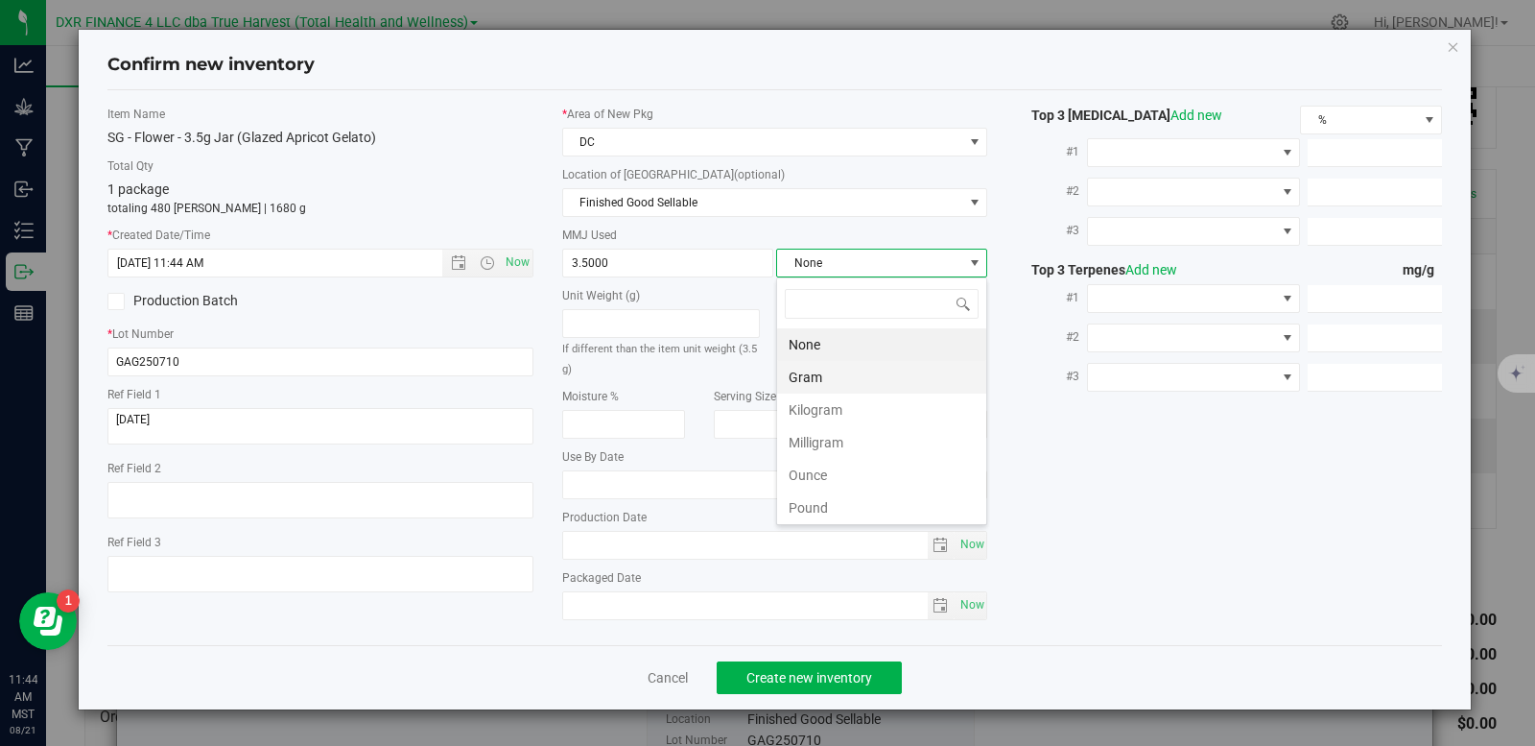
scroll to position [29, 211]
click at [888, 388] on li "Gram" at bounding box center [881, 377] width 209 height 33
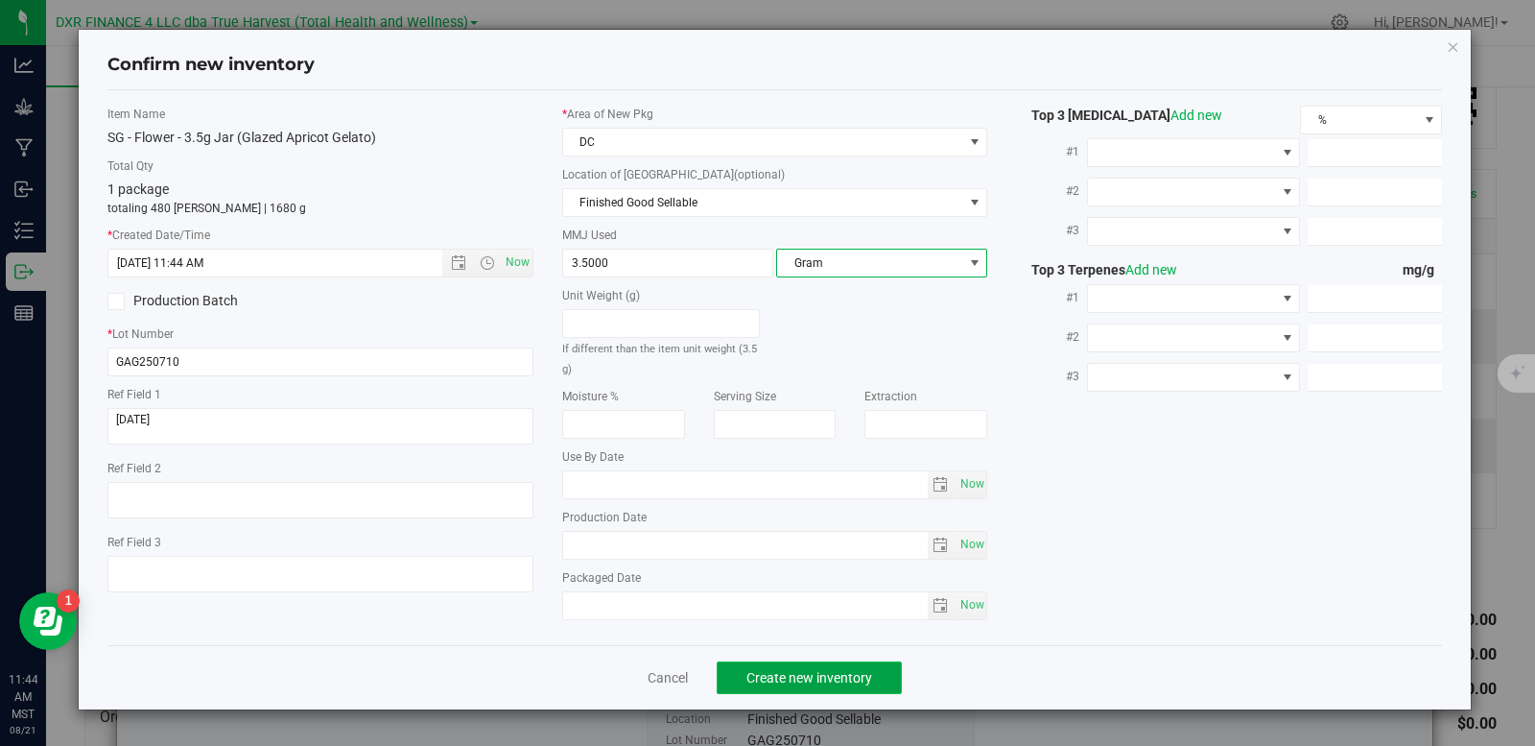
click at [852, 674] on span "Create new inventory" at bounding box center [809, 677] width 126 height 15
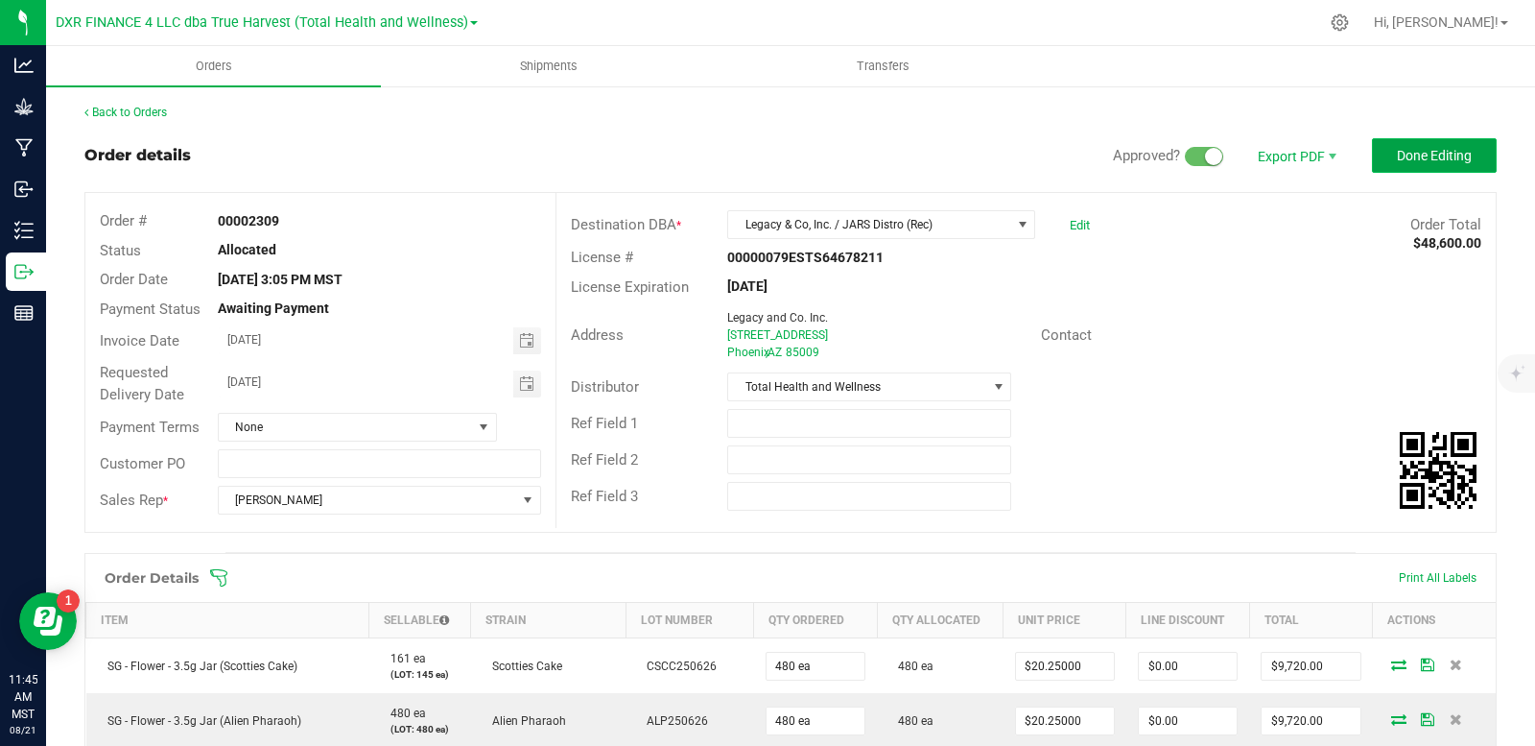
click at [1397, 157] on span "Done Editing" at bounding box center [1434, 155] width 75 height 15
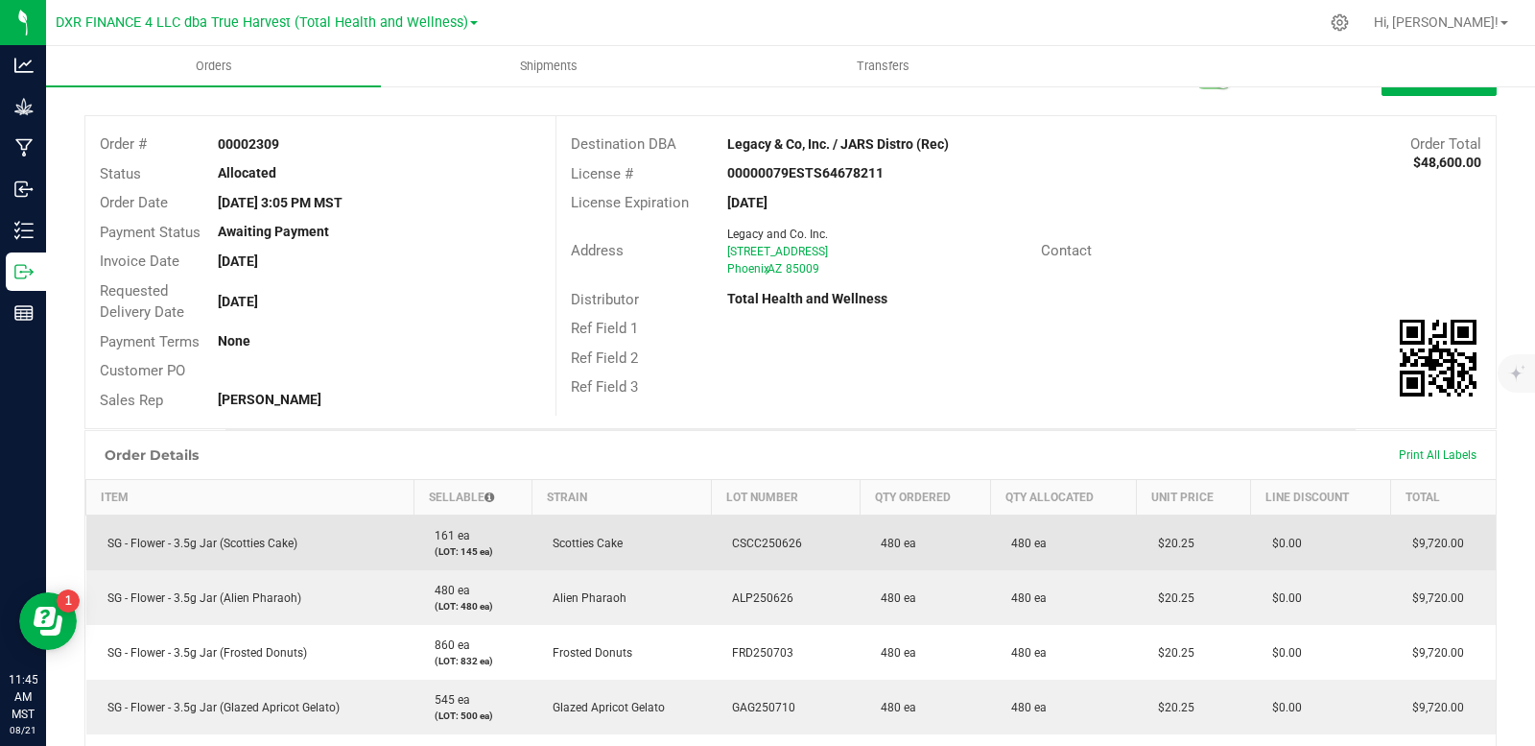
scroll to position [288, 0]
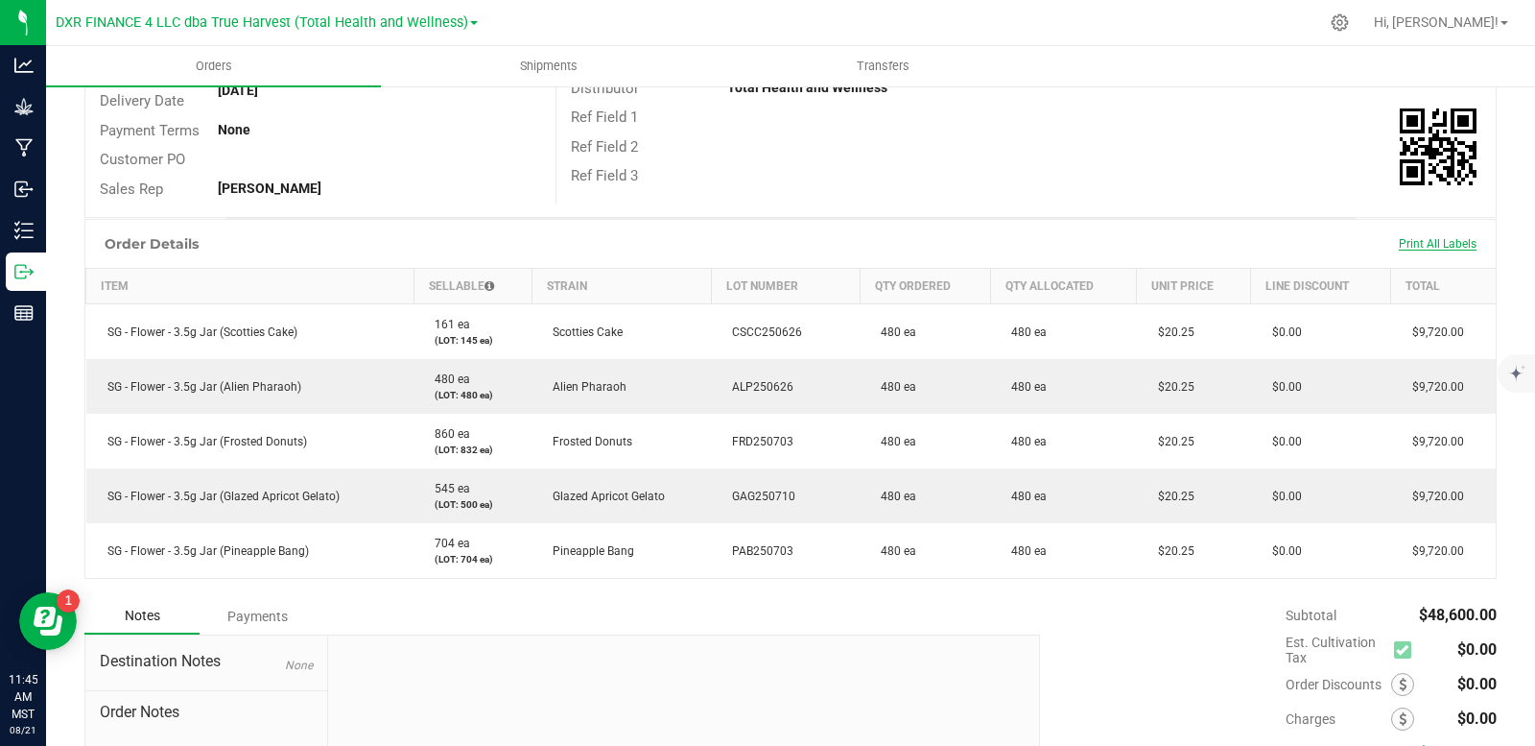
click at [1409, 237] on span "Print All Labels" at bounding box center [1438, 243] width 78 height 13
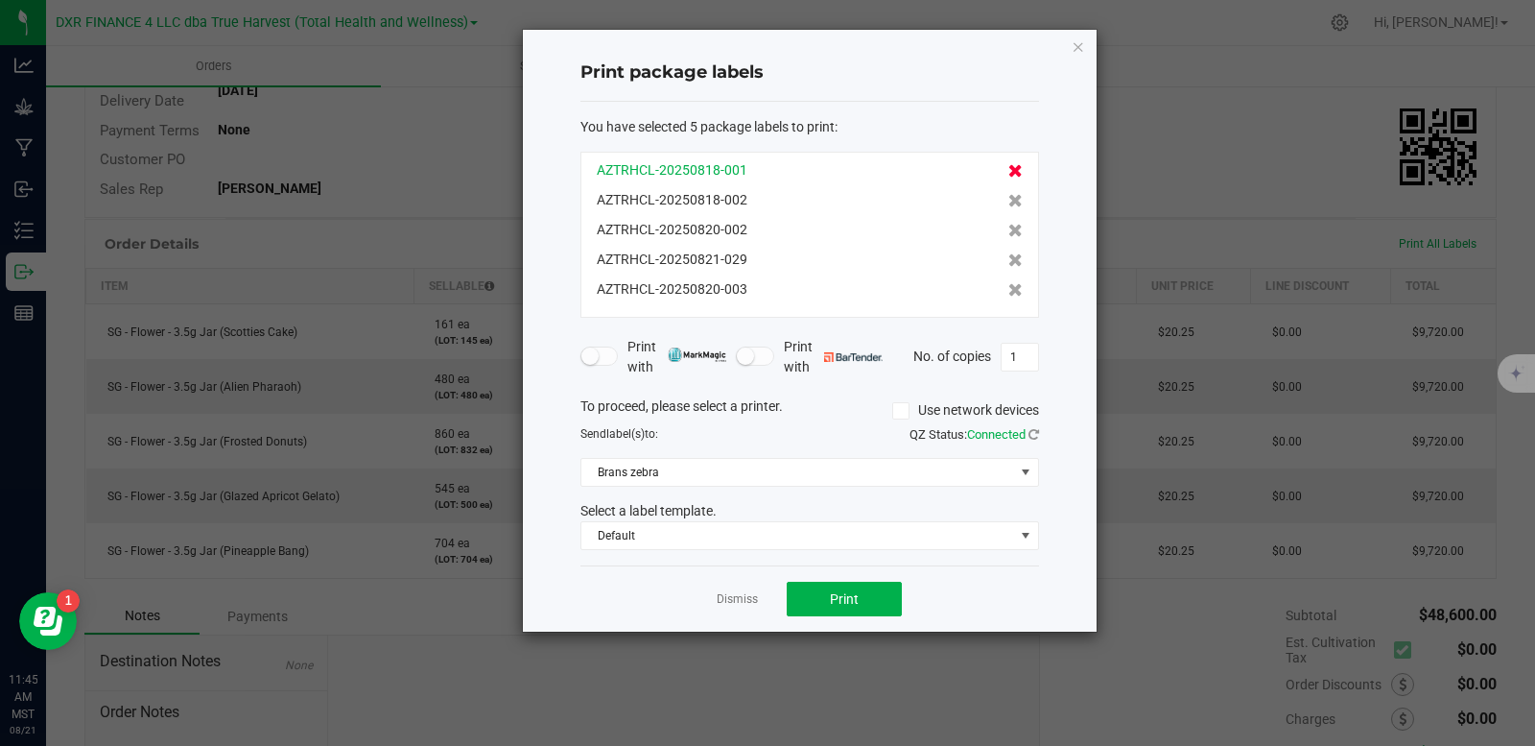
click at [1008, 166] on icon at bounding box center [1015, 170] width 14 height 13
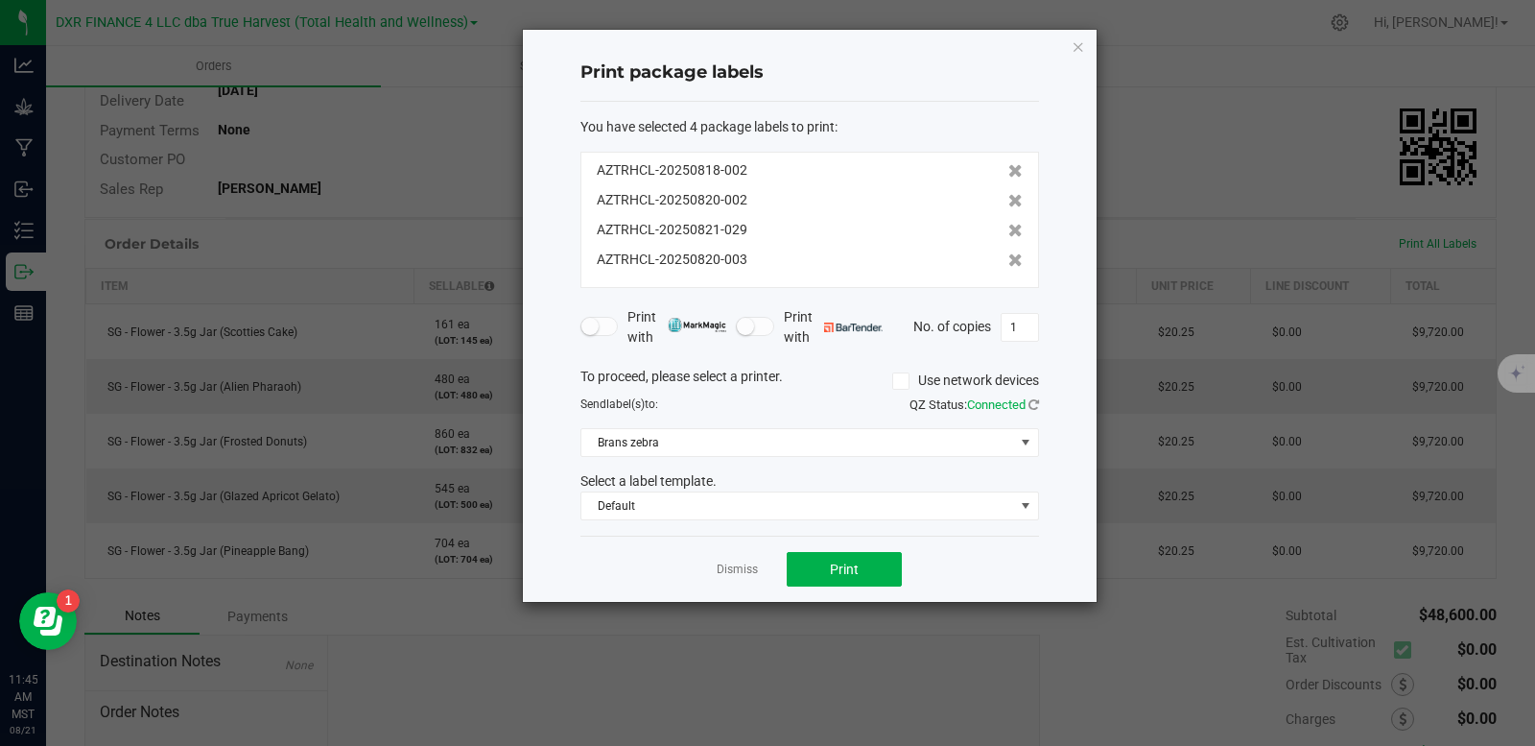
click at [1008, 166] on icon at bounding box center [1015, 170] width 14 height 13
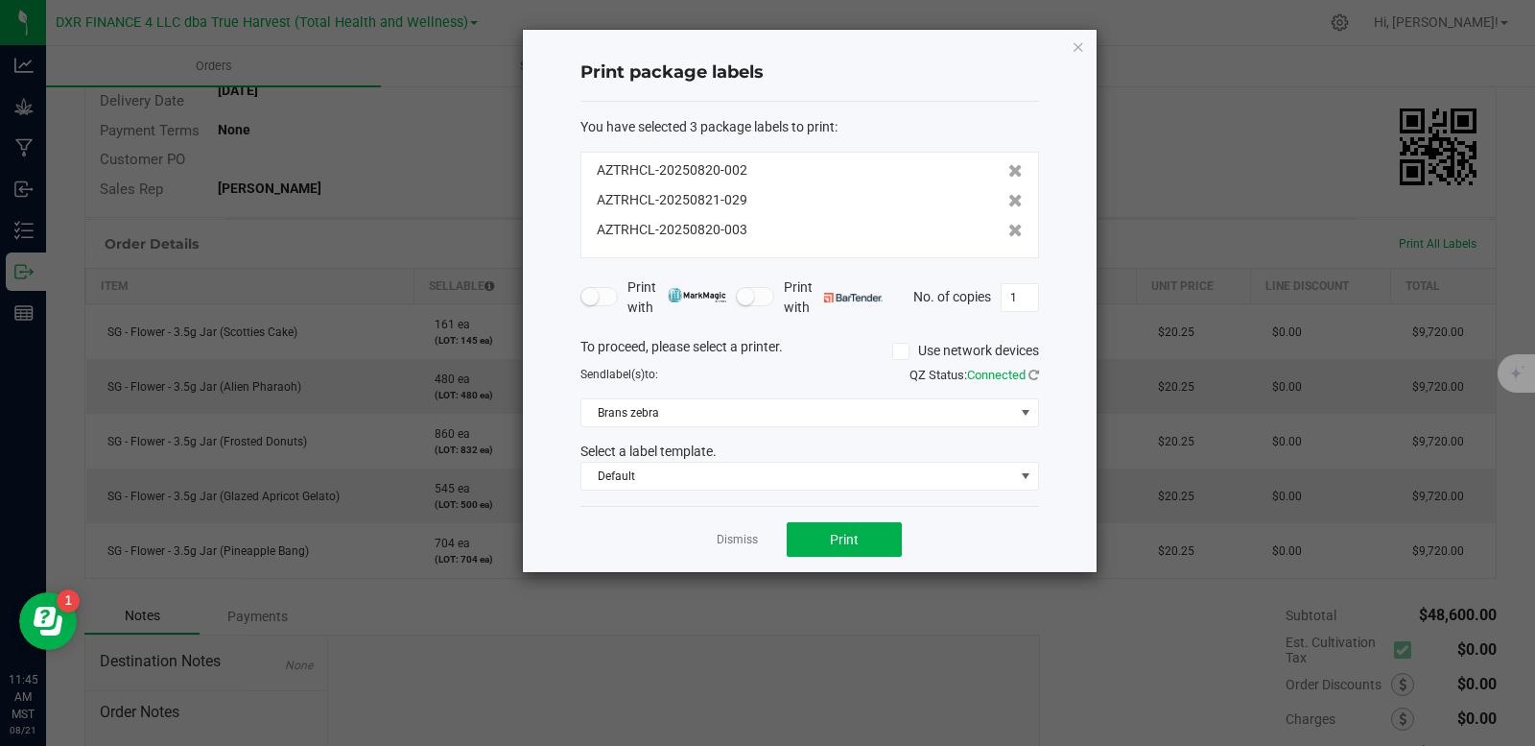
click at [1008, 166] on icon at bounding box center [1015, 170] width 14 height 13
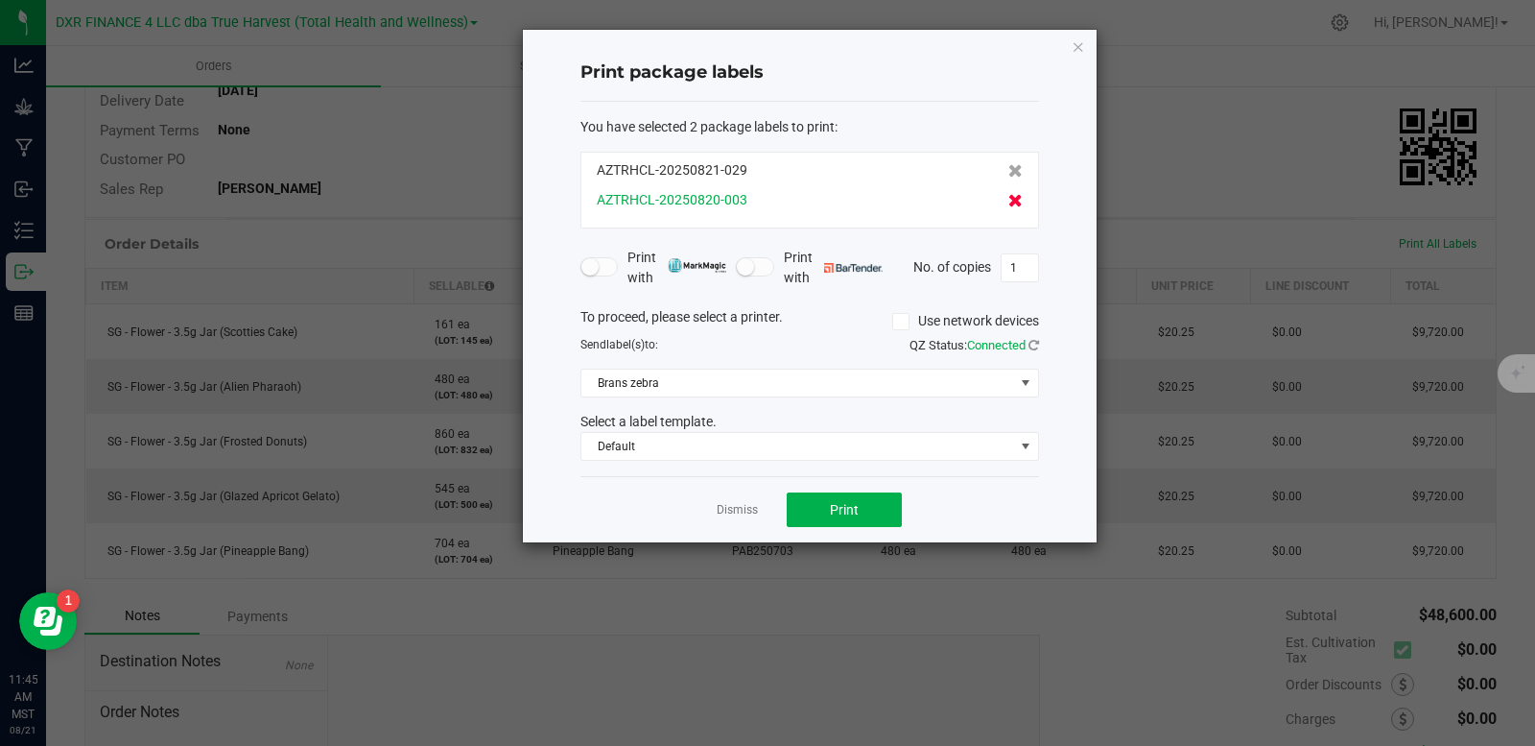
click at [1008, 201] on icon at bounding box center [1015, 200] width 14 height 13
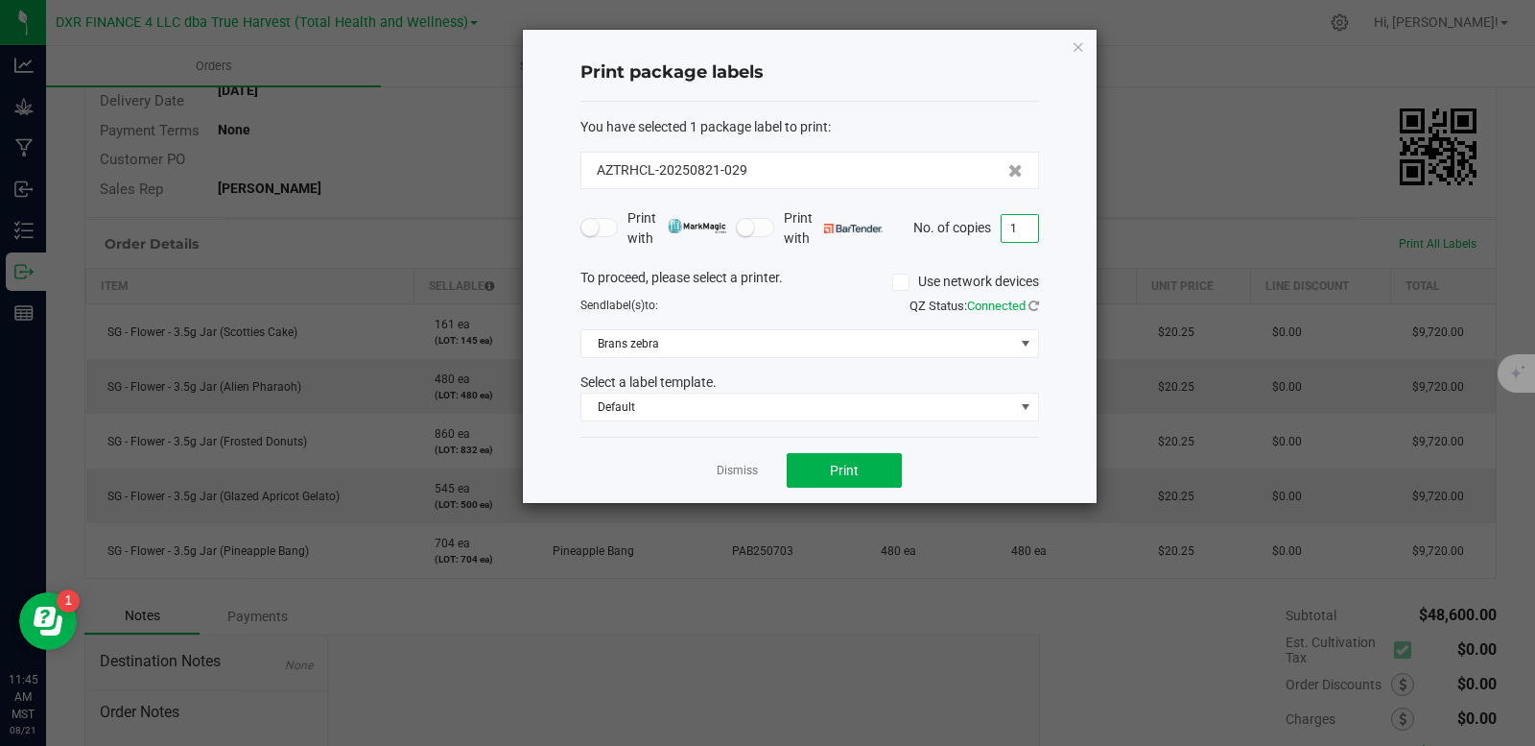
click at [1019, 227] on input "1" at bounding box center [1020, 228] width 36 height 27
type input "15"
click at [837, 465] on span "Print" at bounding box center [844, 469] width 29 height 15
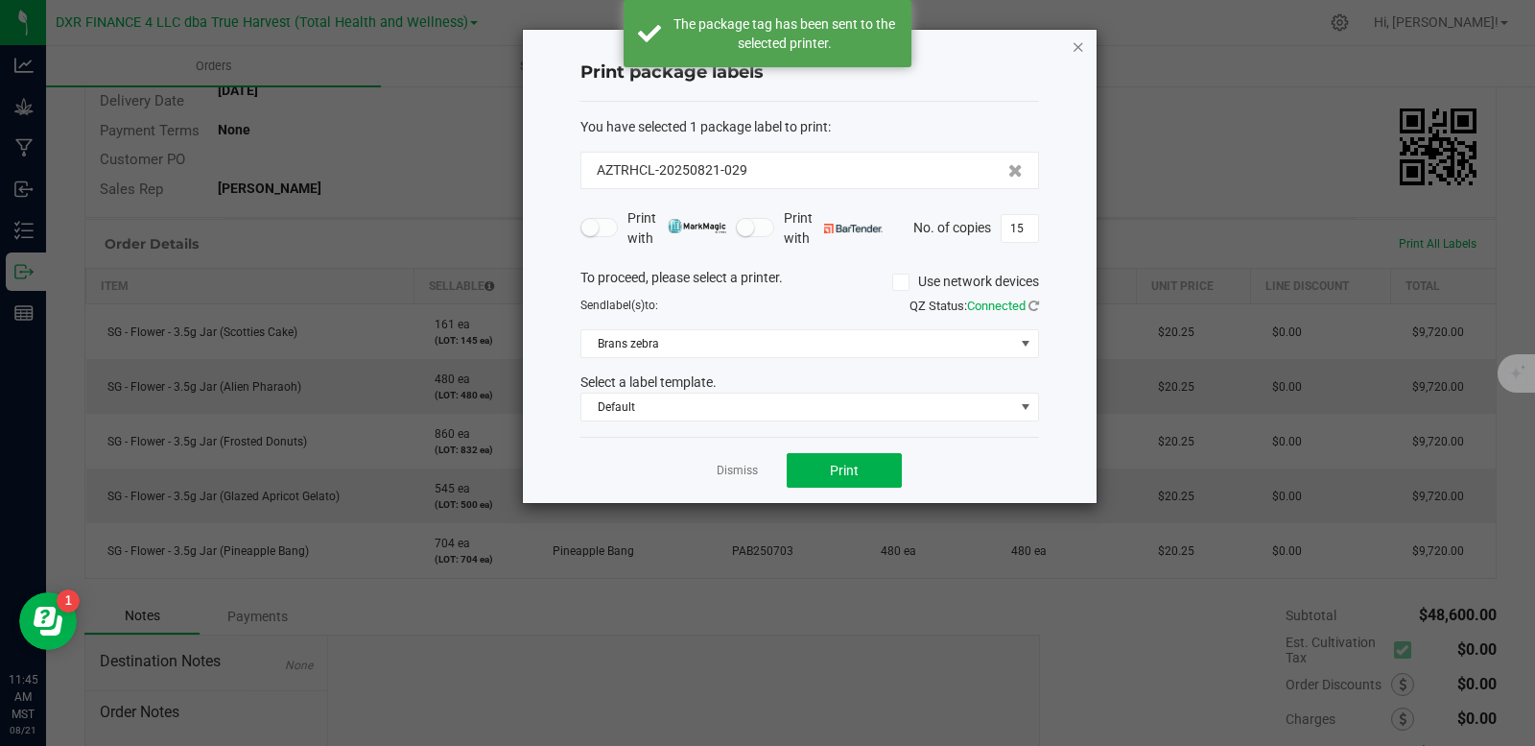
click at [1077, 56] on icon "button" at bounding box center [1078, 46] width 13 height 23
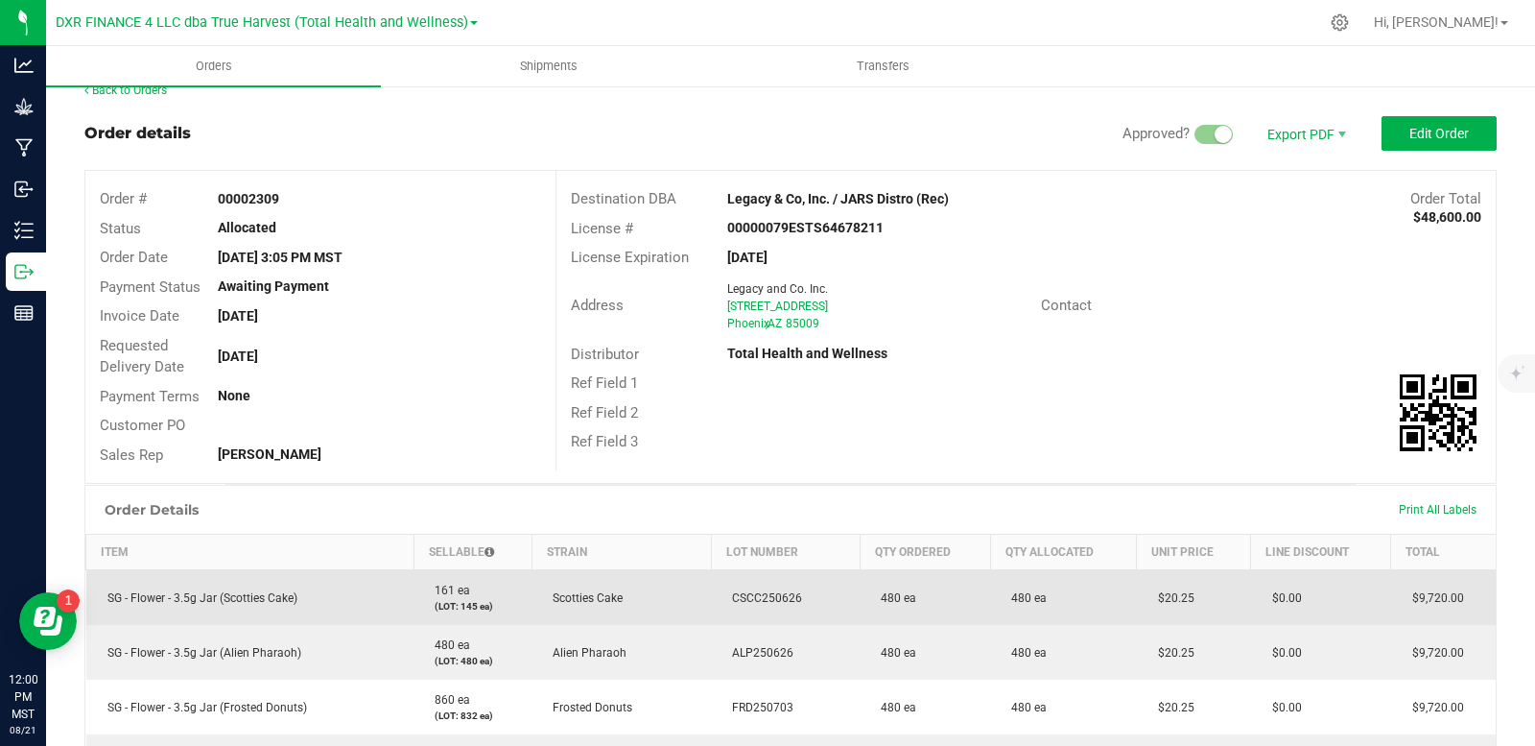
scroll to position [0, 0]
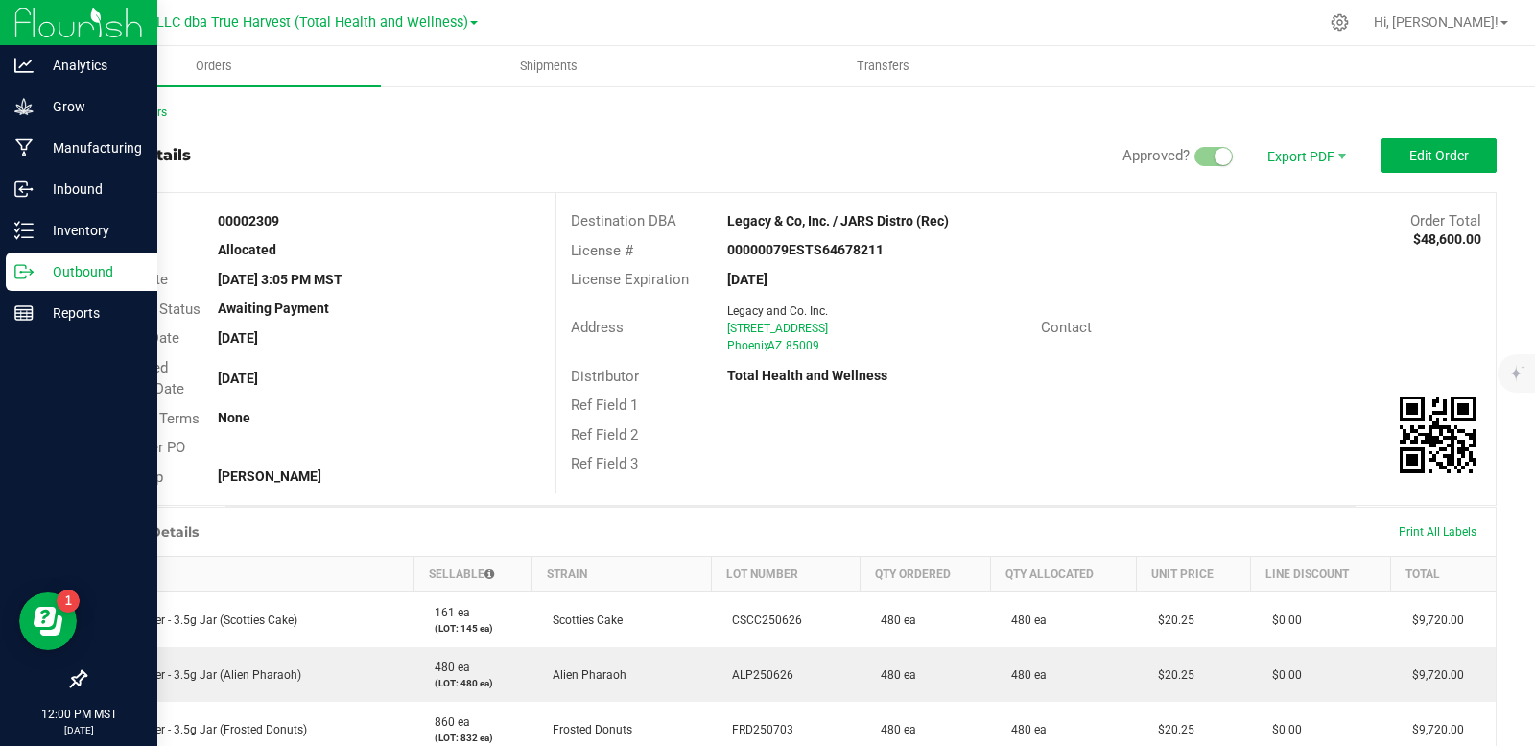
click at [16, 271] on icon at bounding box center [23, 271] width 19 height 19
